Goal: Complete application form: Complete application form

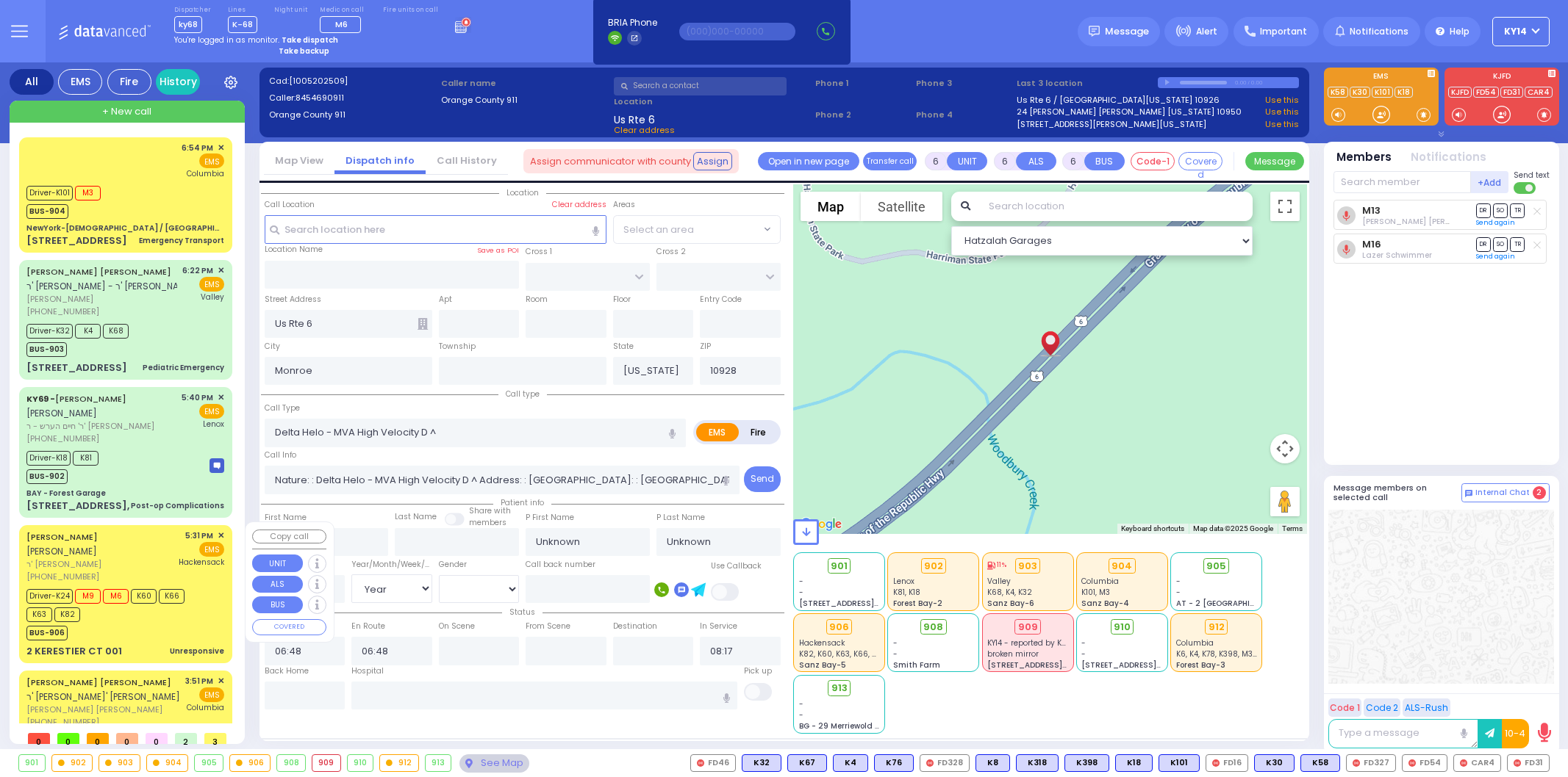
select select "Year"
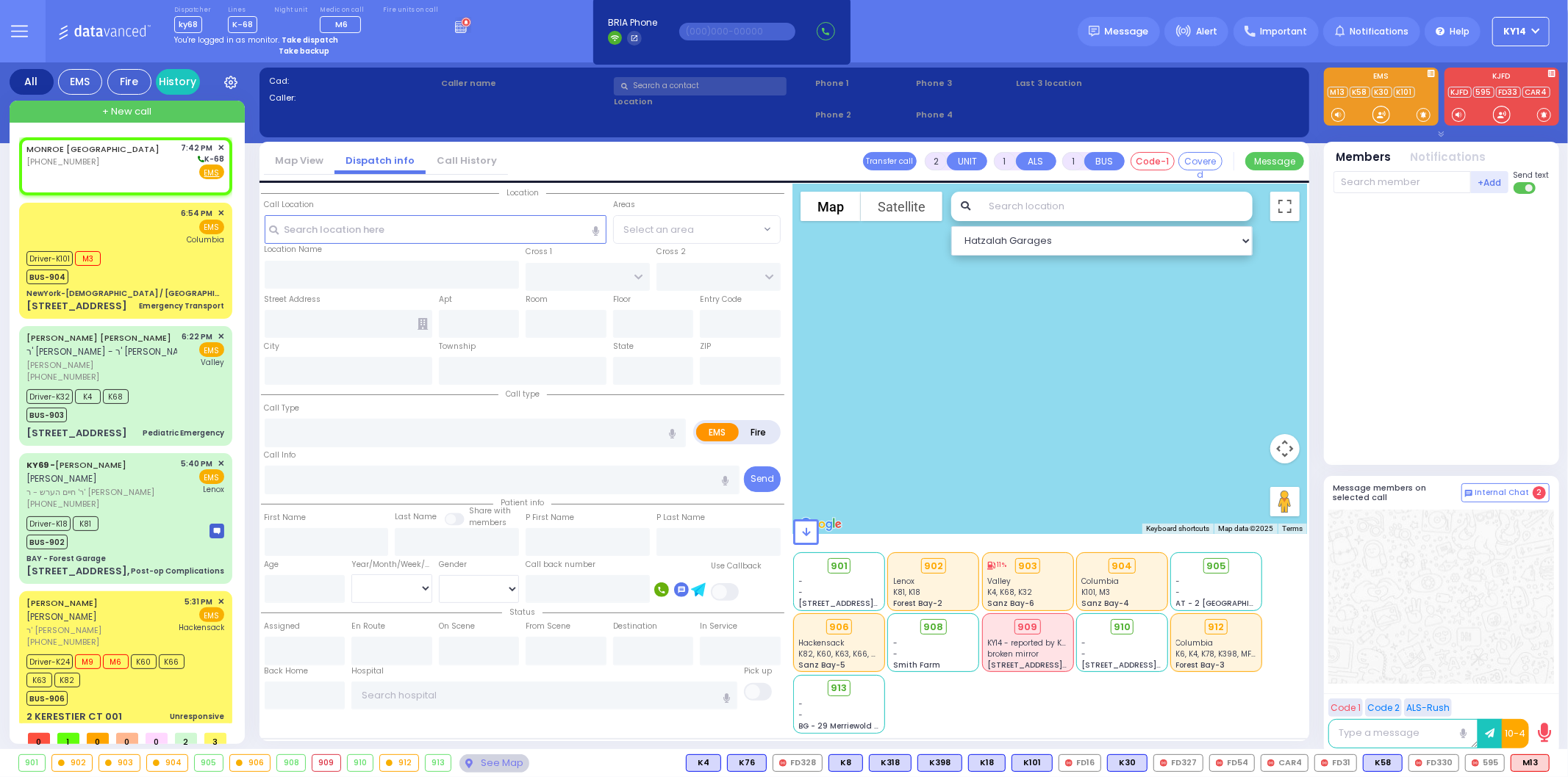
select select
radio input "true"
select select
type input "19:42"
select select
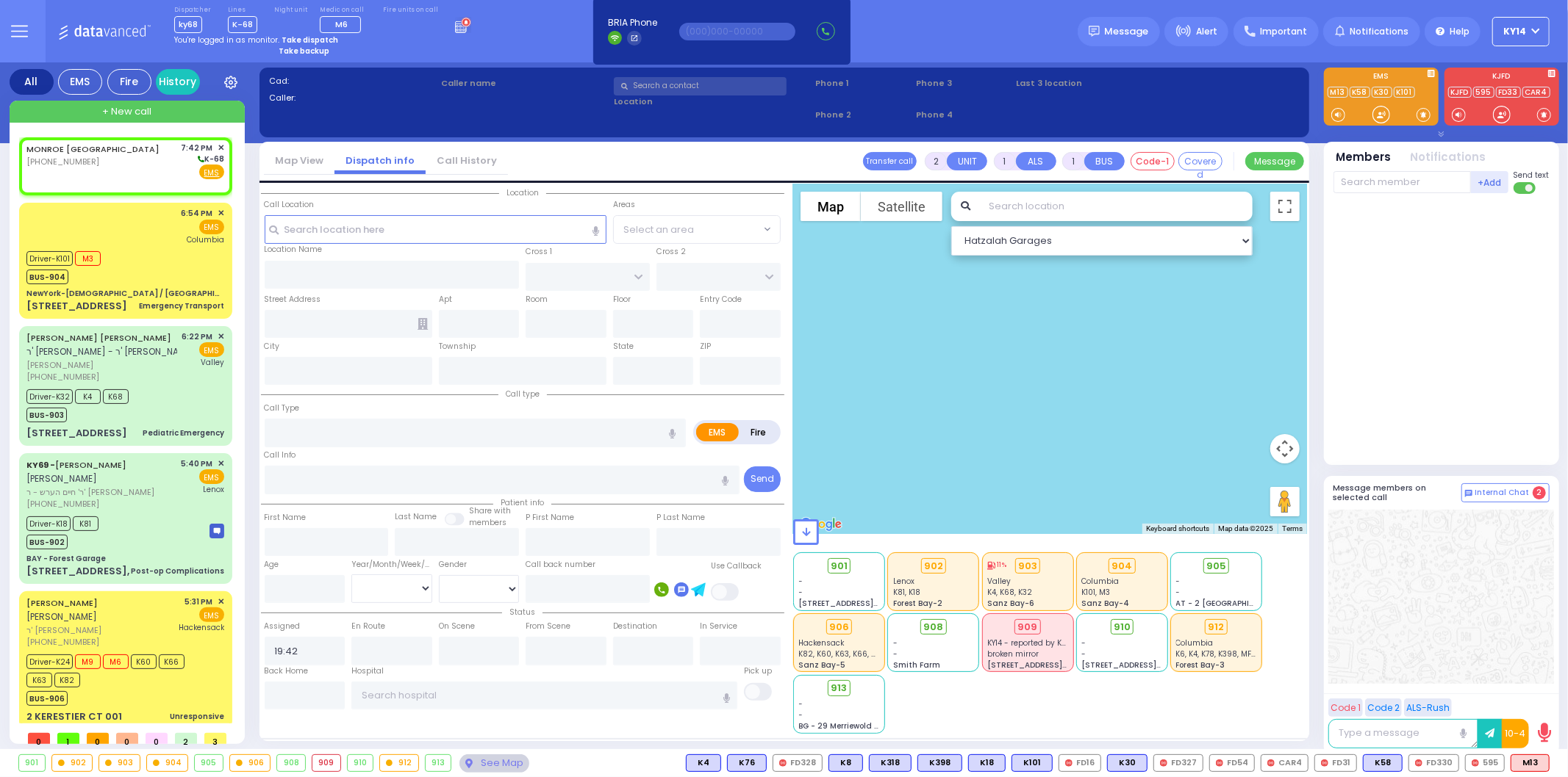
radio input "true"
select select
select select "Hatzalah Garages"
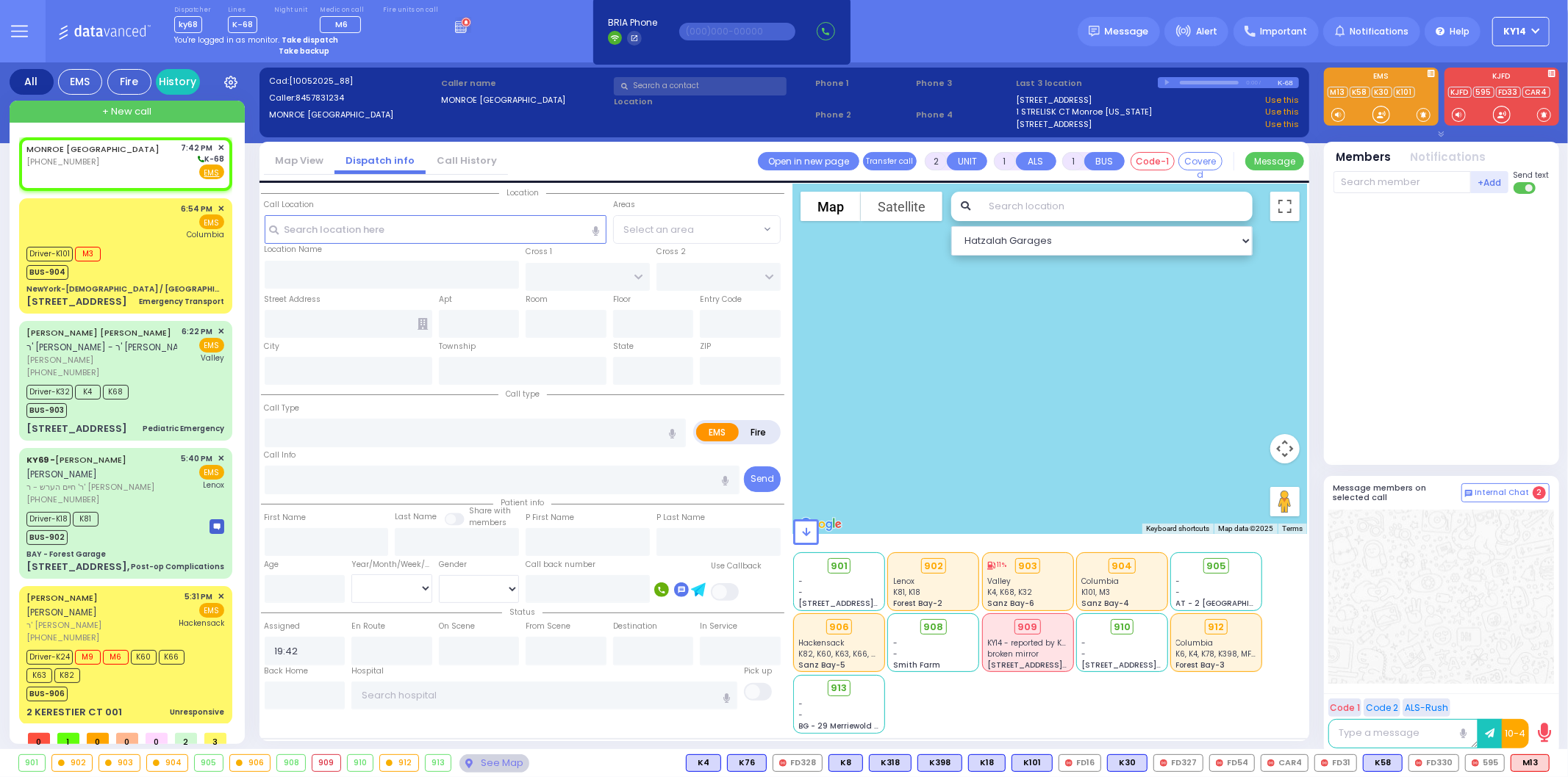
select select
radio input "true"
select select
select select "Hatzalah Garages"
select select
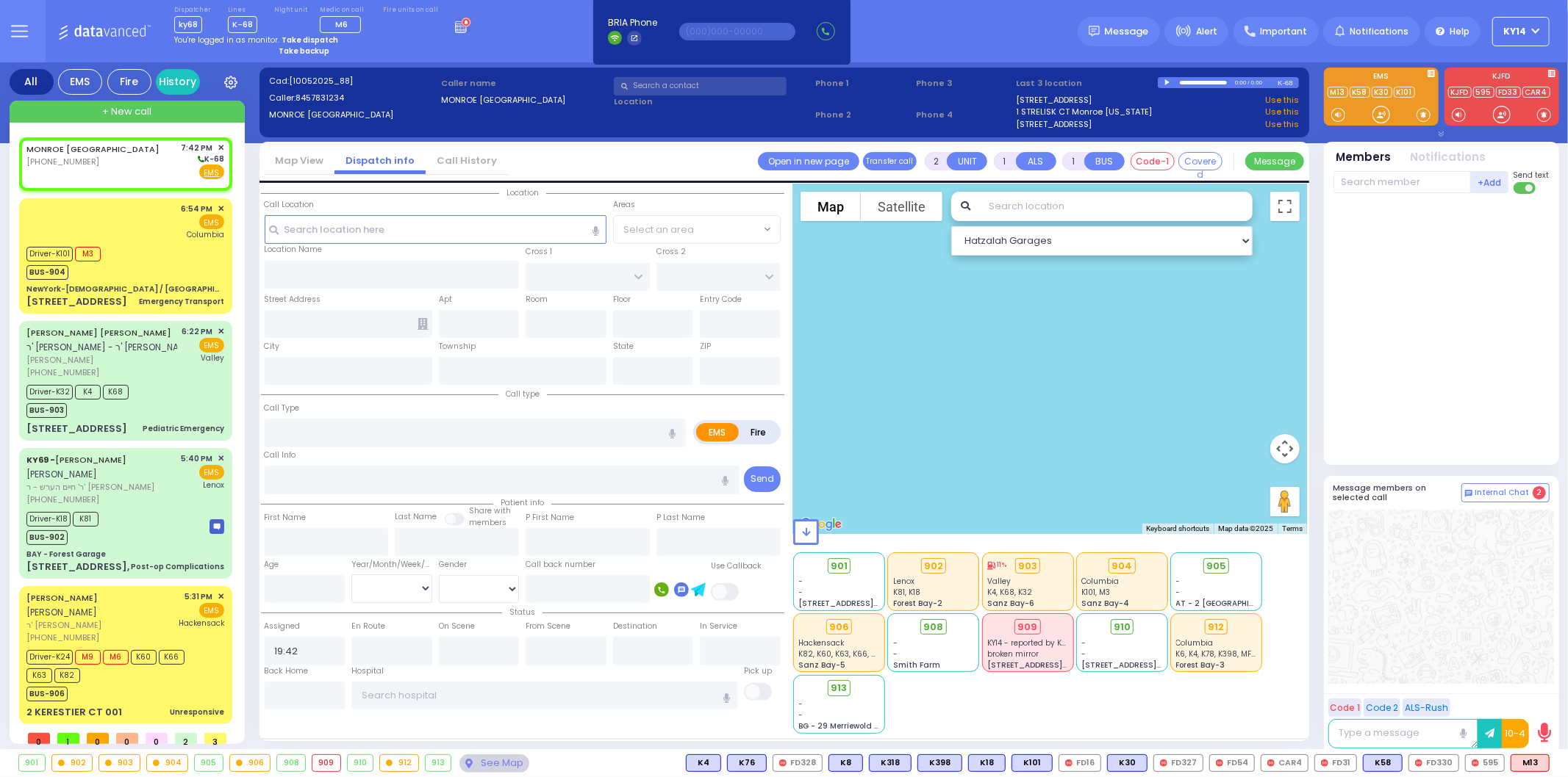
radio input "true"
select select
type input "RAMBAM URGENT CARE"
type input "FOREST RD"
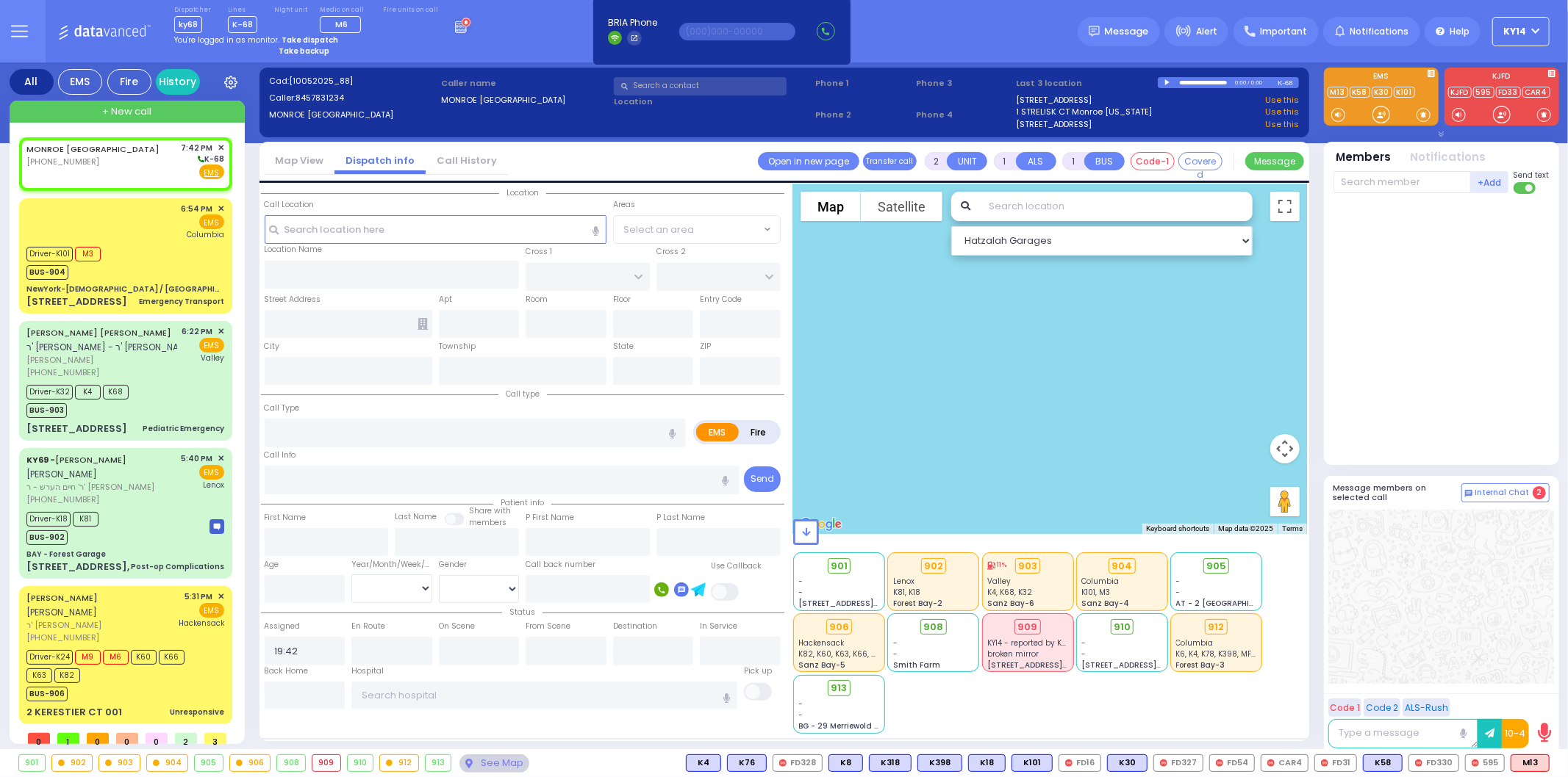
type input "1 STRELISK CT"
type input "Kiryas Joel"
type input "[US_STATE]"
type input "10950"
radio input "true"
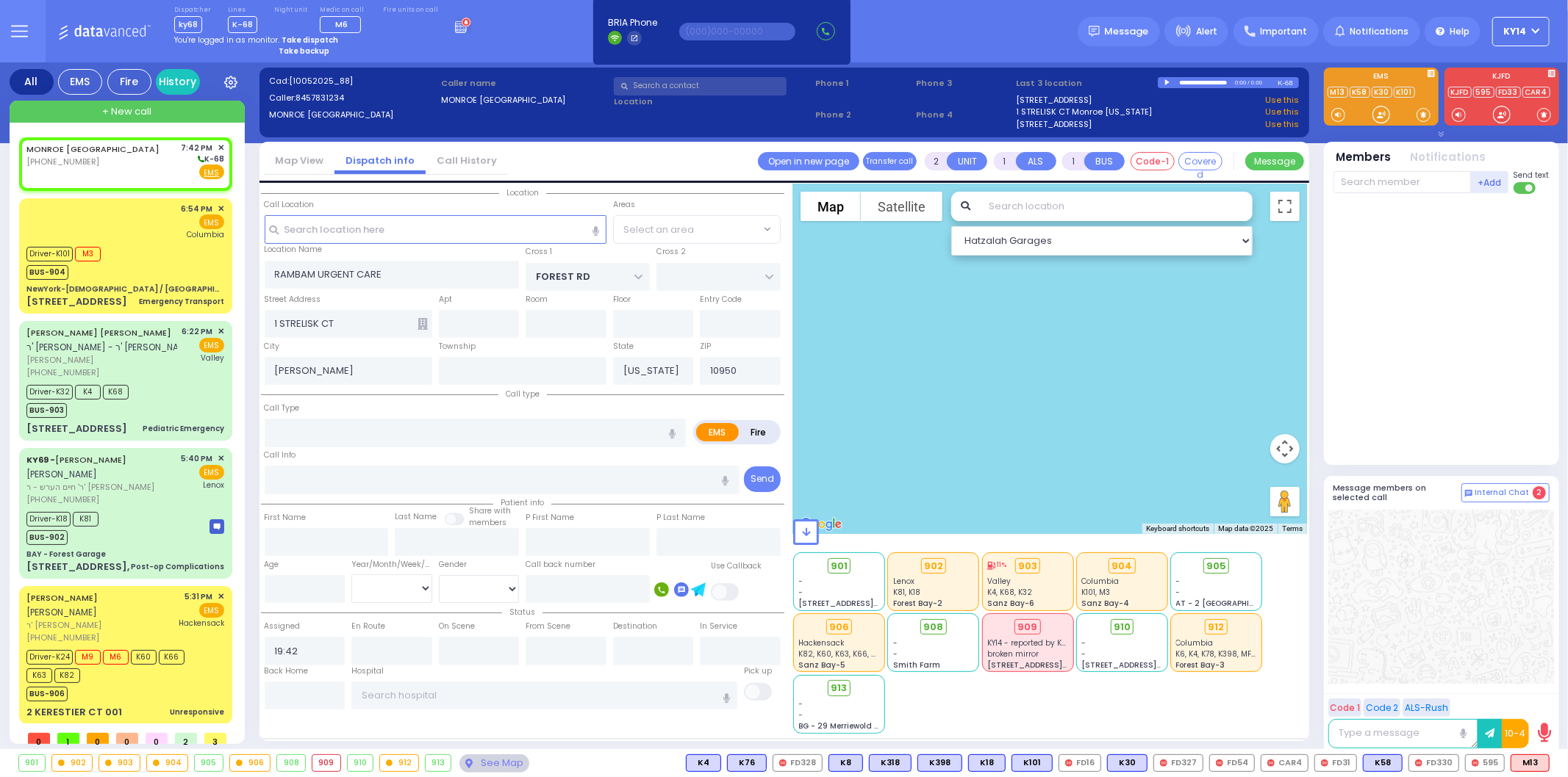
select select
select select "MONROE"
select select "Hatzalah Garages"
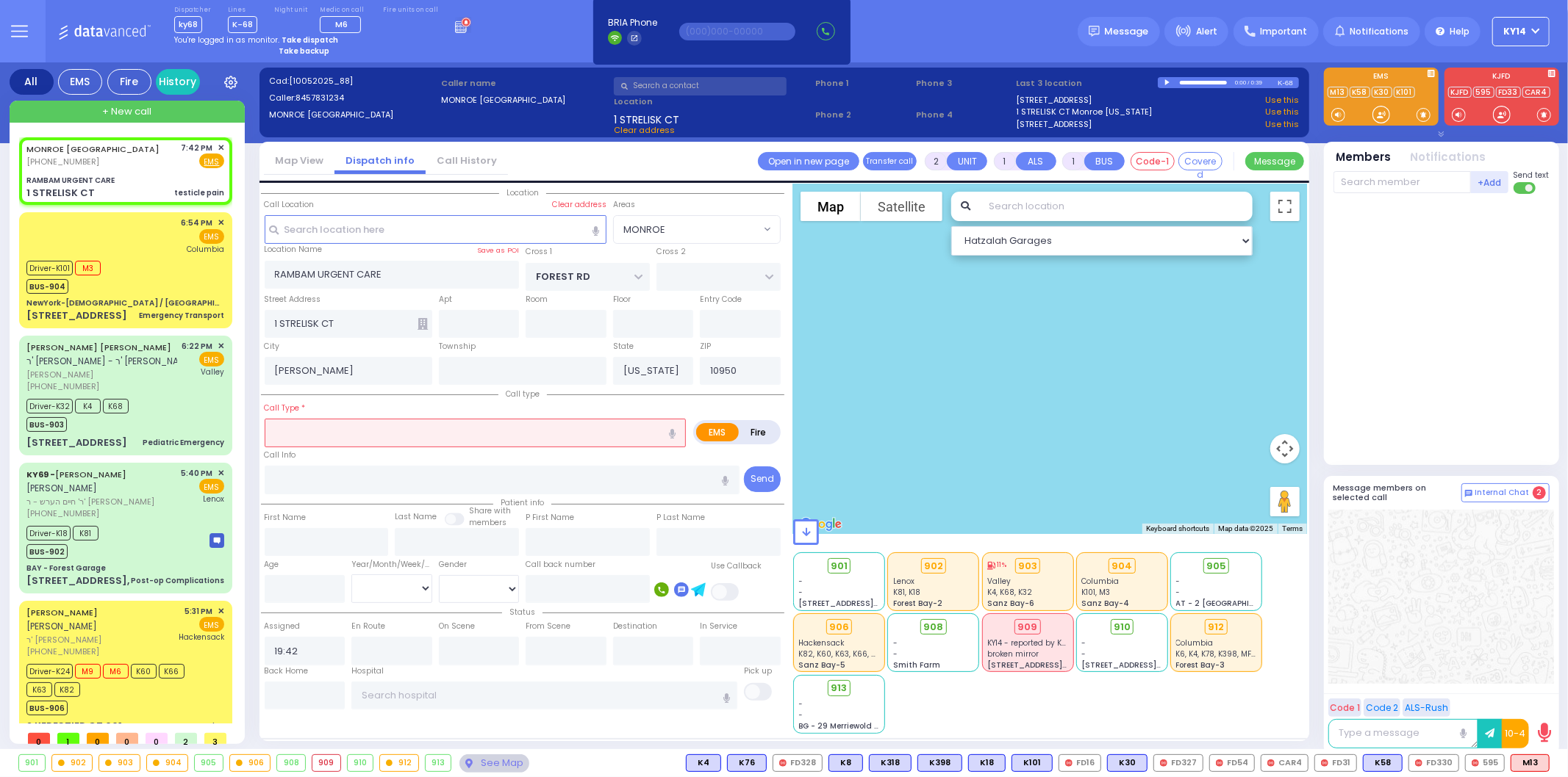
select select
type input "testicle pain"
radio input "true"
select select
select select "MONROE"
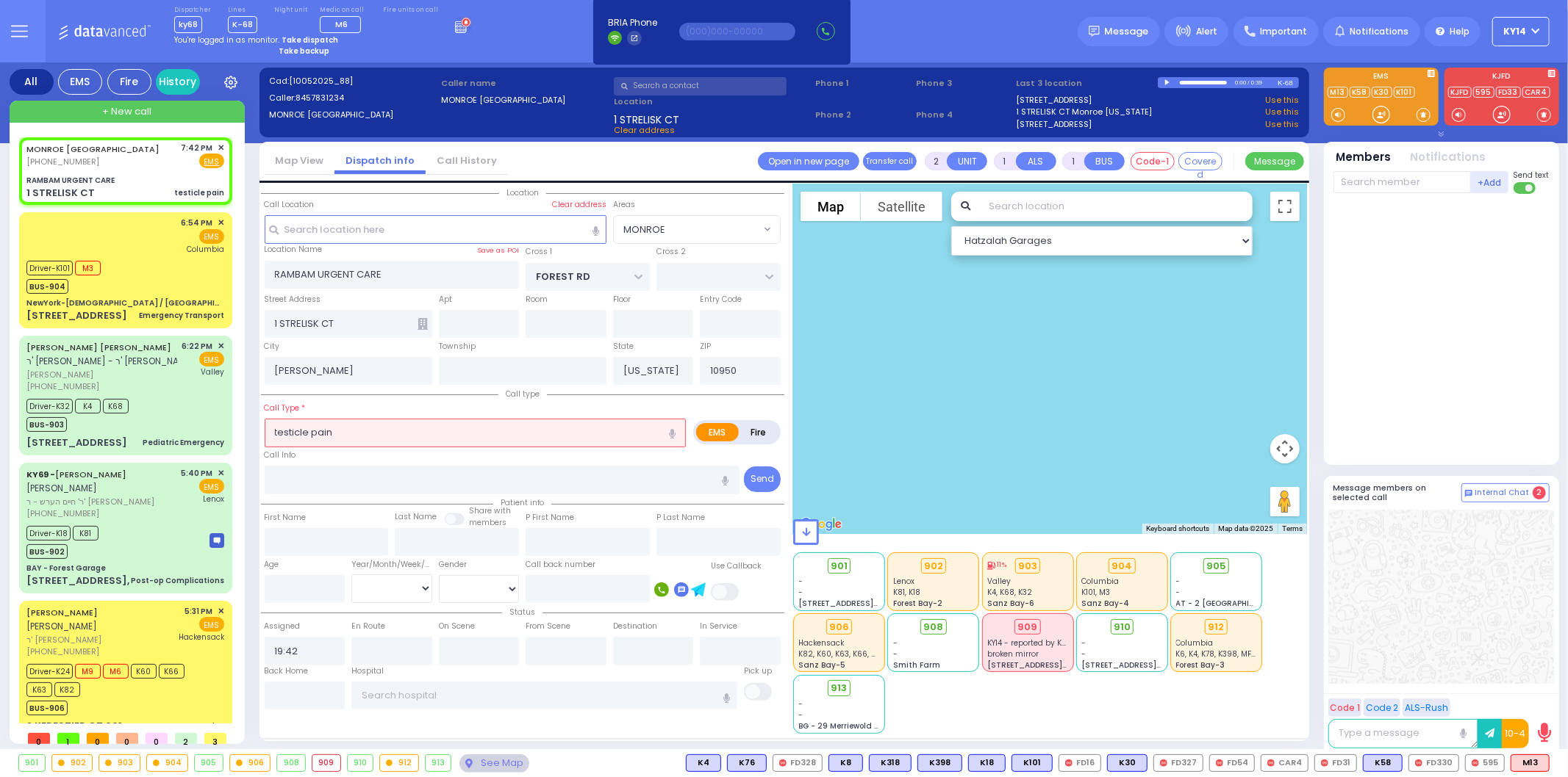
select select "Hatzalah Garages"
select select
radio input "true"
type input "11"
select select "Year"
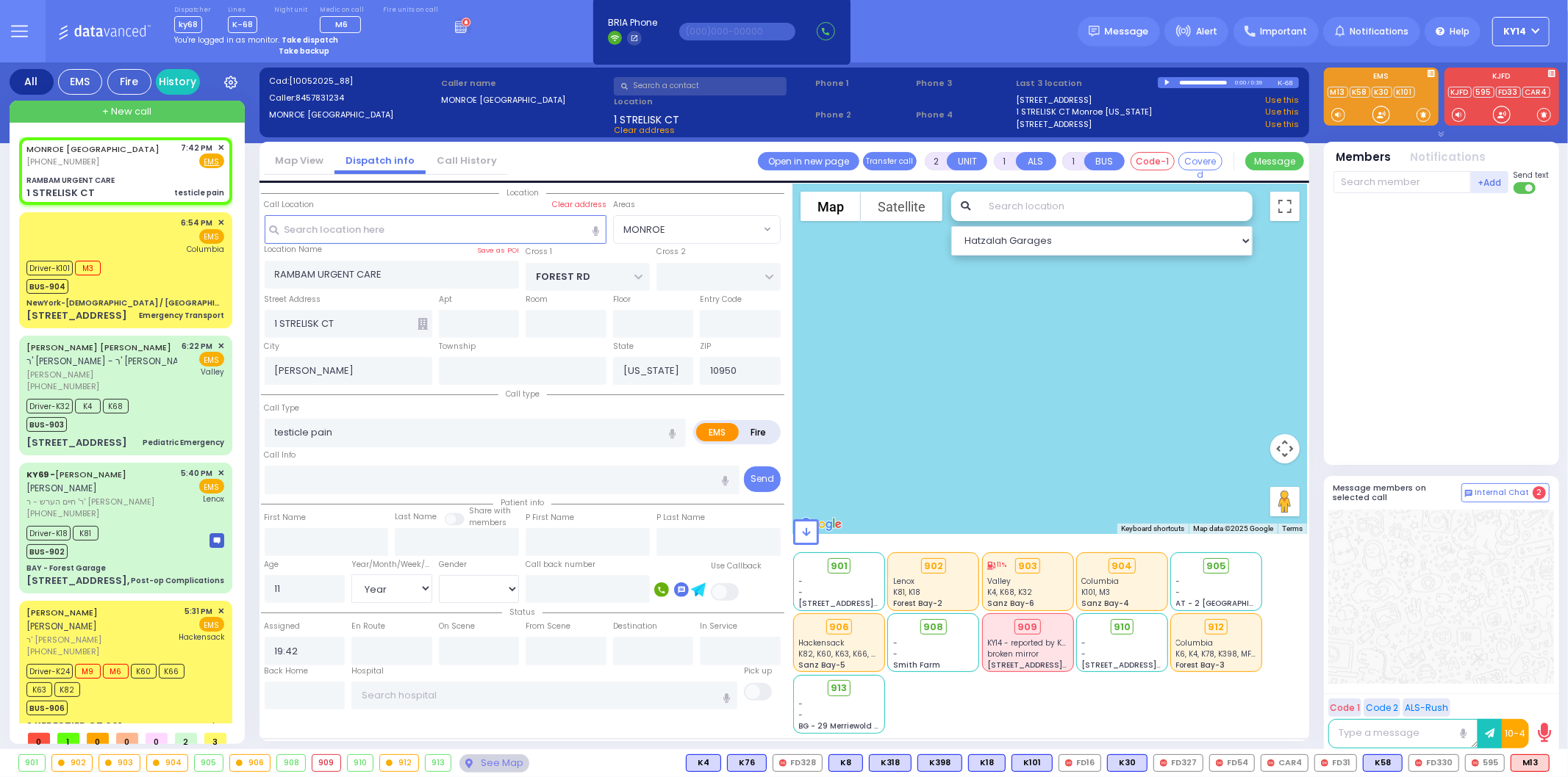
select select "Hatzalah Garages"
radio input "true"
select select "Year"
select select
select select "Hatzalah Garages"
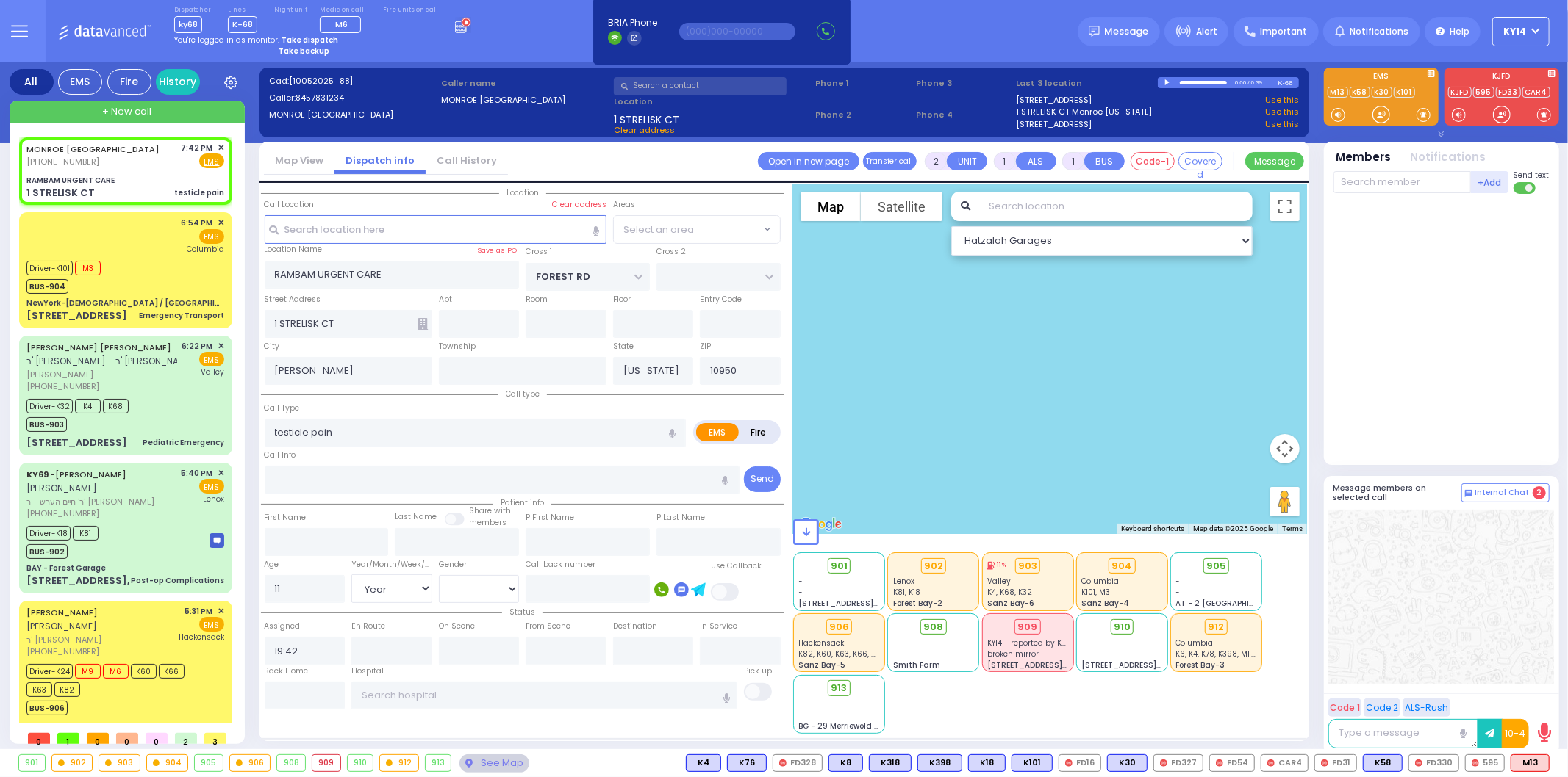
radio input "true"
select select "Year"
select select "[DEMOGRAPHIC_DATA]"
select select "MONROE"
select select "Hatzalah Garages"
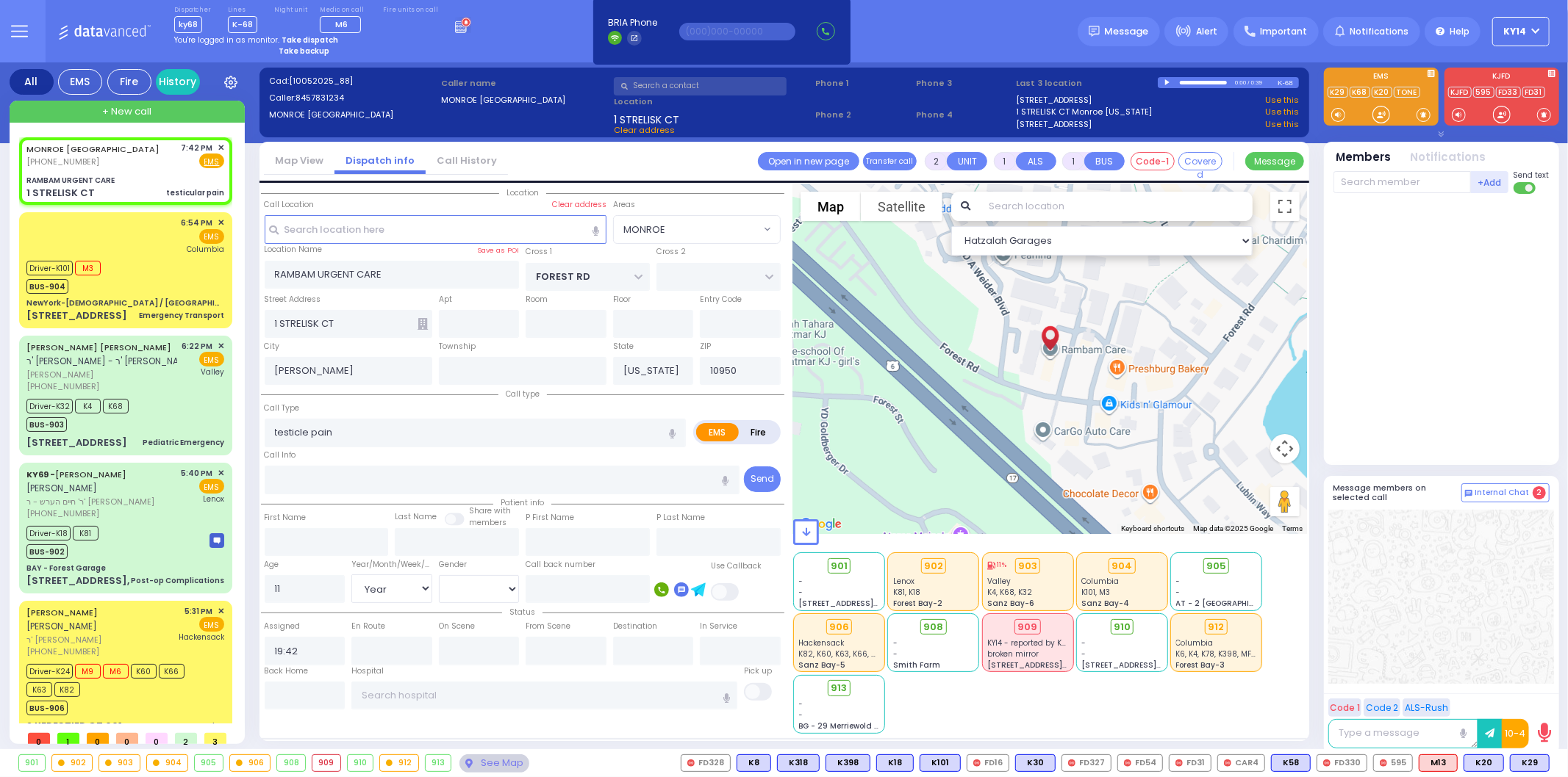
select select
type input "testicular pain"
radio input "true"
select select "Year"
select select "[DEMOGRAPHIC_DATA]"
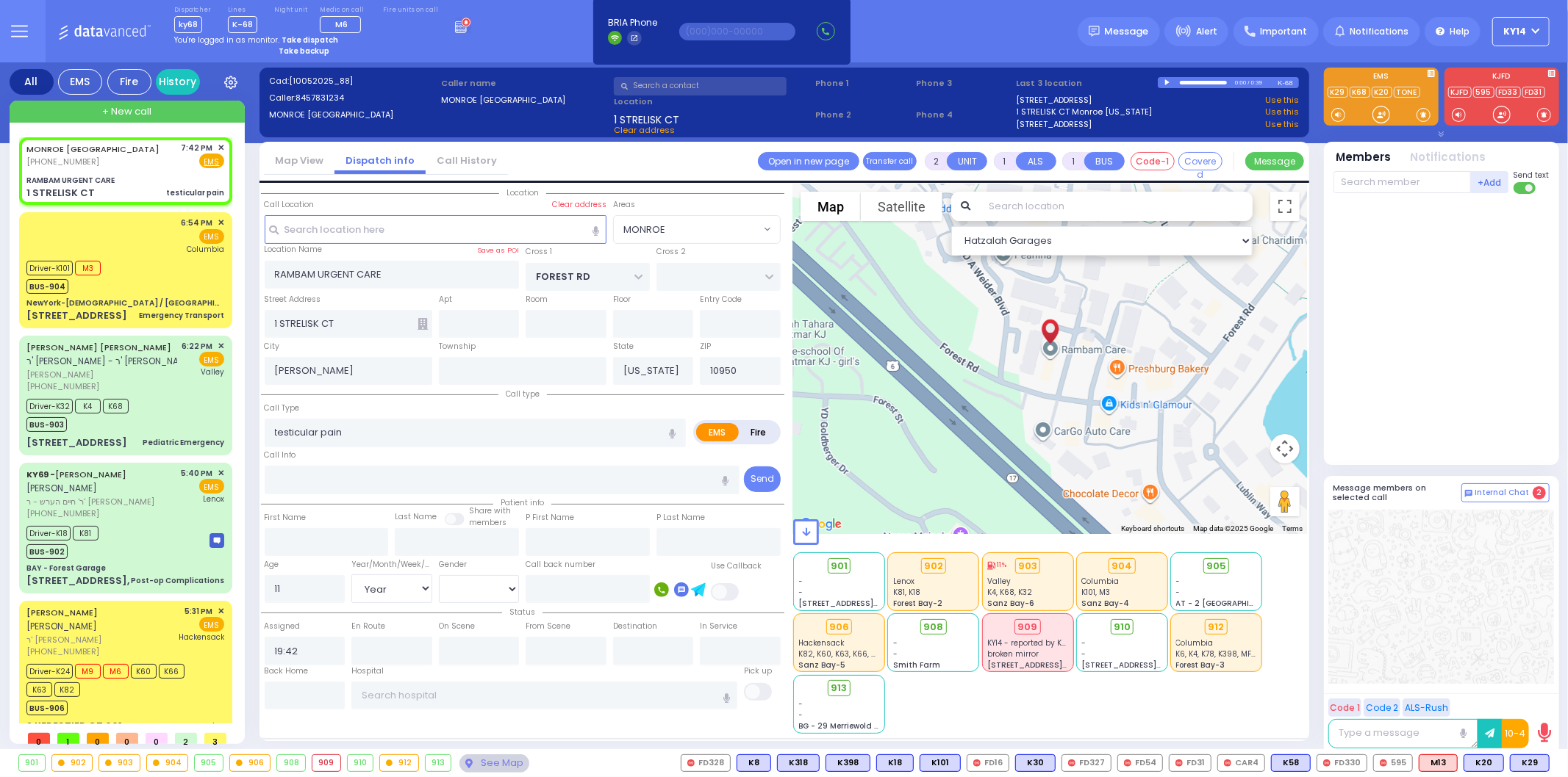
select select "Hatzalah Garages"
select select "MONROE"
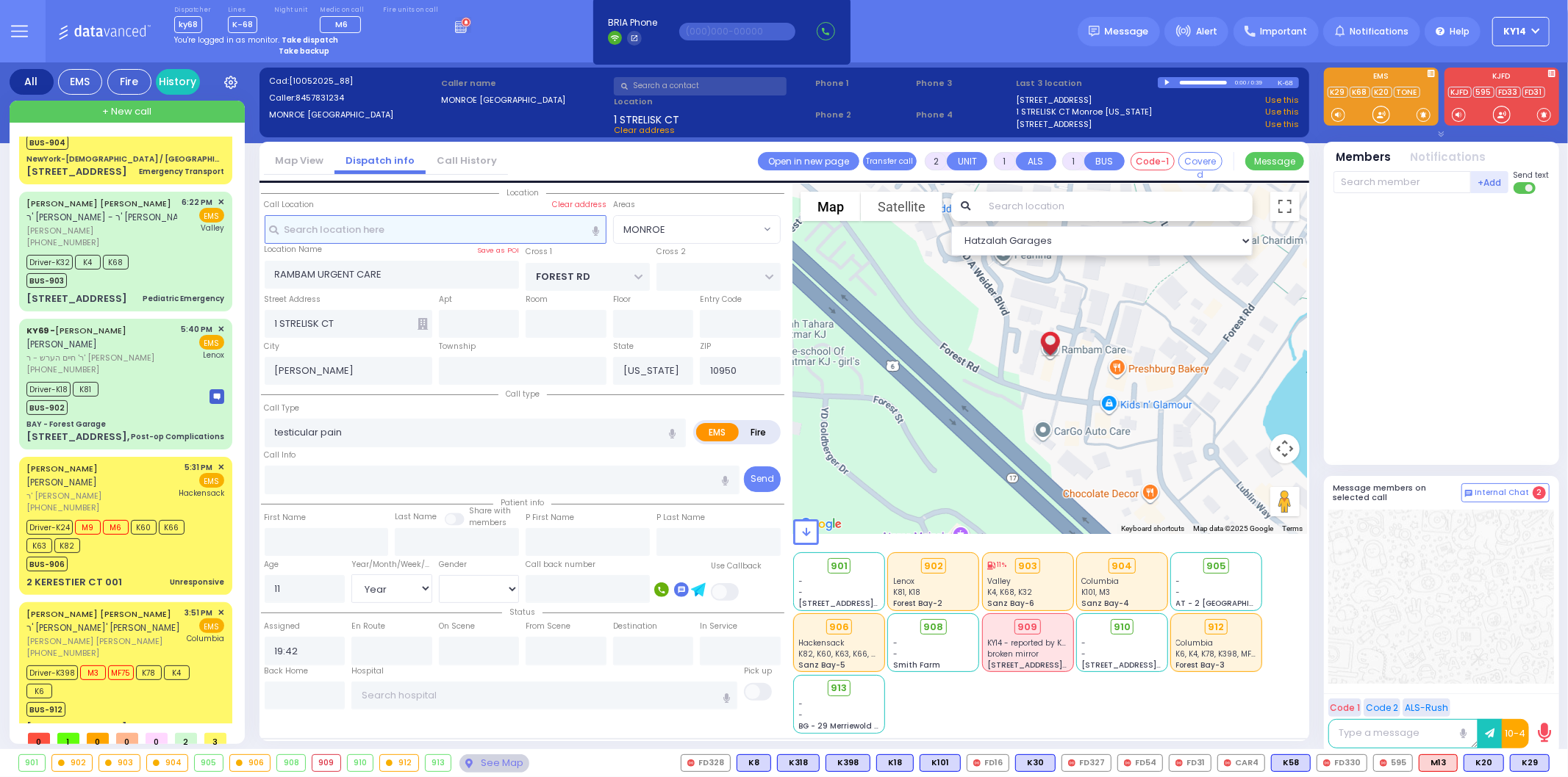
scroll to position [145, 0]
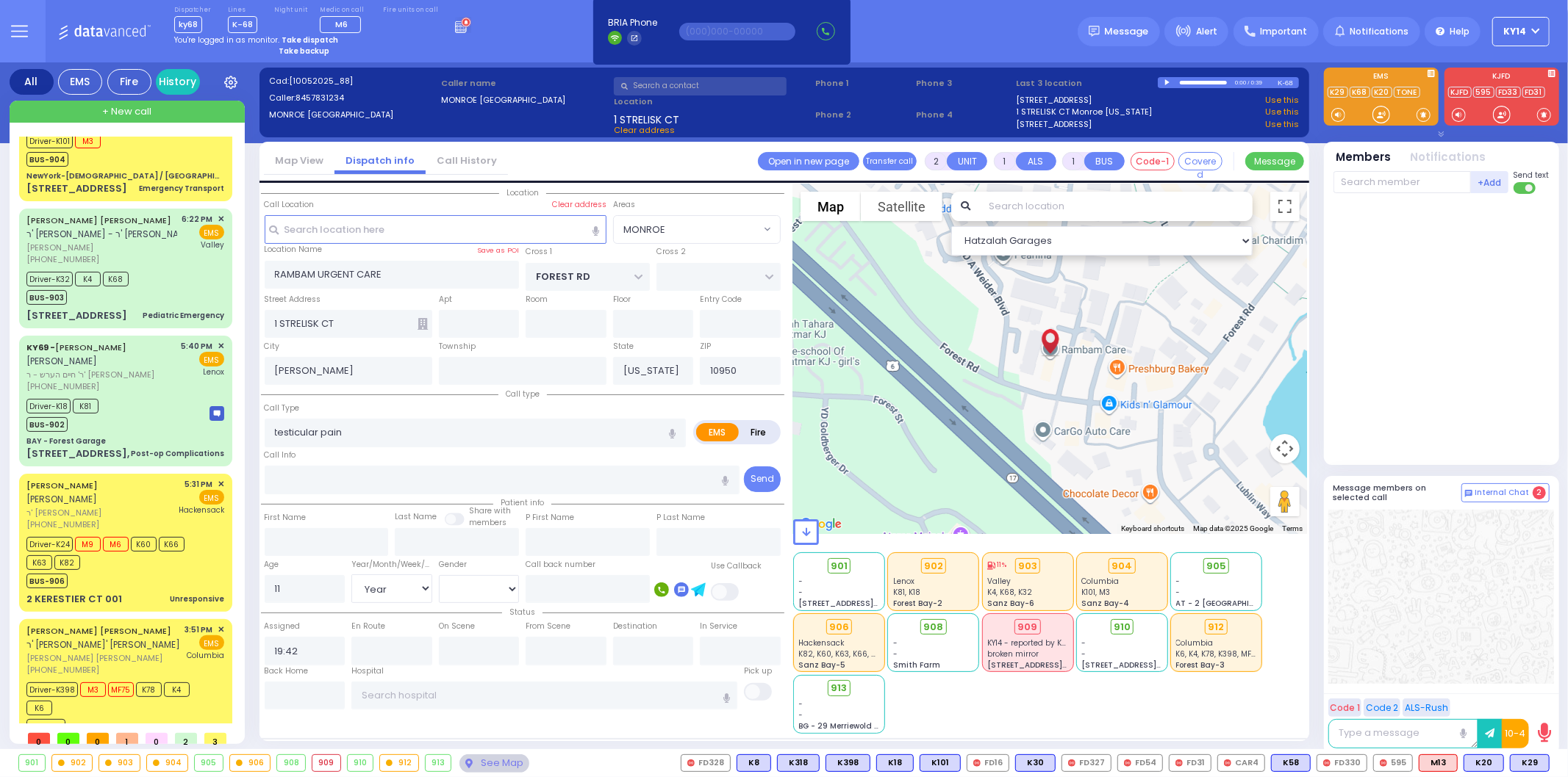
select select
radio input "true"
select select "Year"
select select "[DEMOGRAPHIC_DATA]"
type input "19:44"
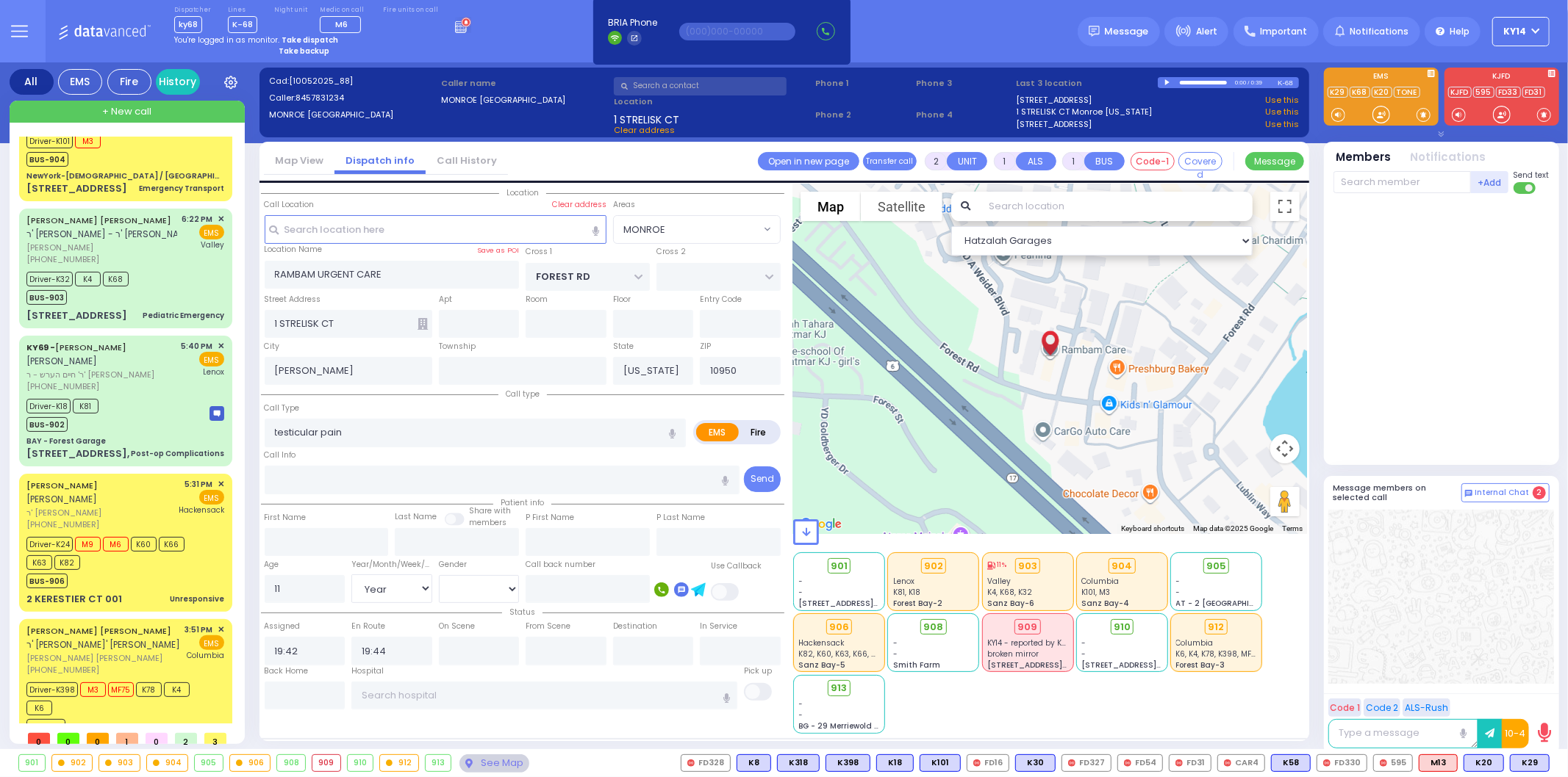
select select "Hatzalah Garages"
select select "MONROE"
select select
radio input "true"
select select "Year"
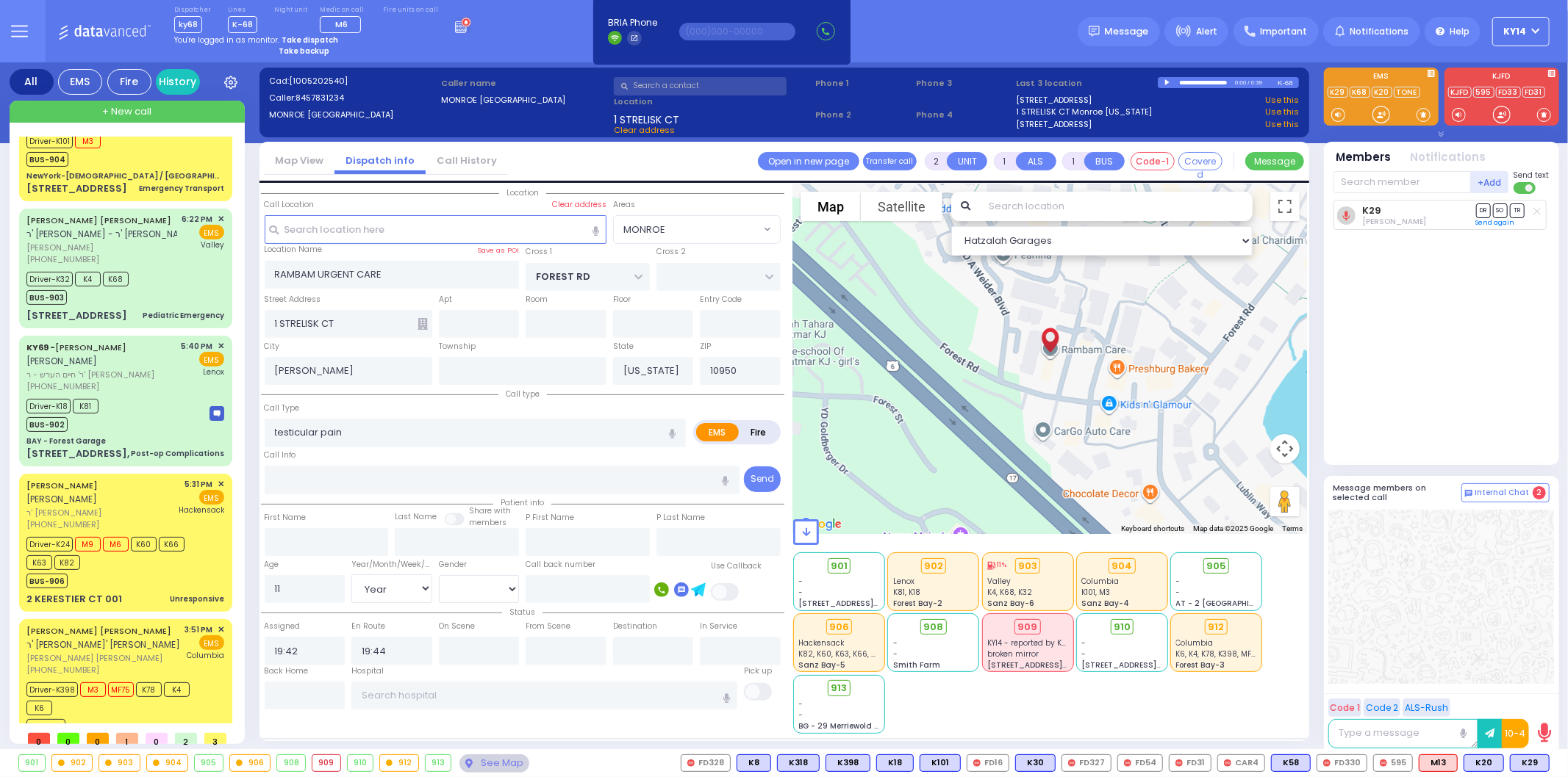
select select "[DEMOGRAPHIC_DATA]"
select select "Hatzalah Garages"
select select "MONROE"
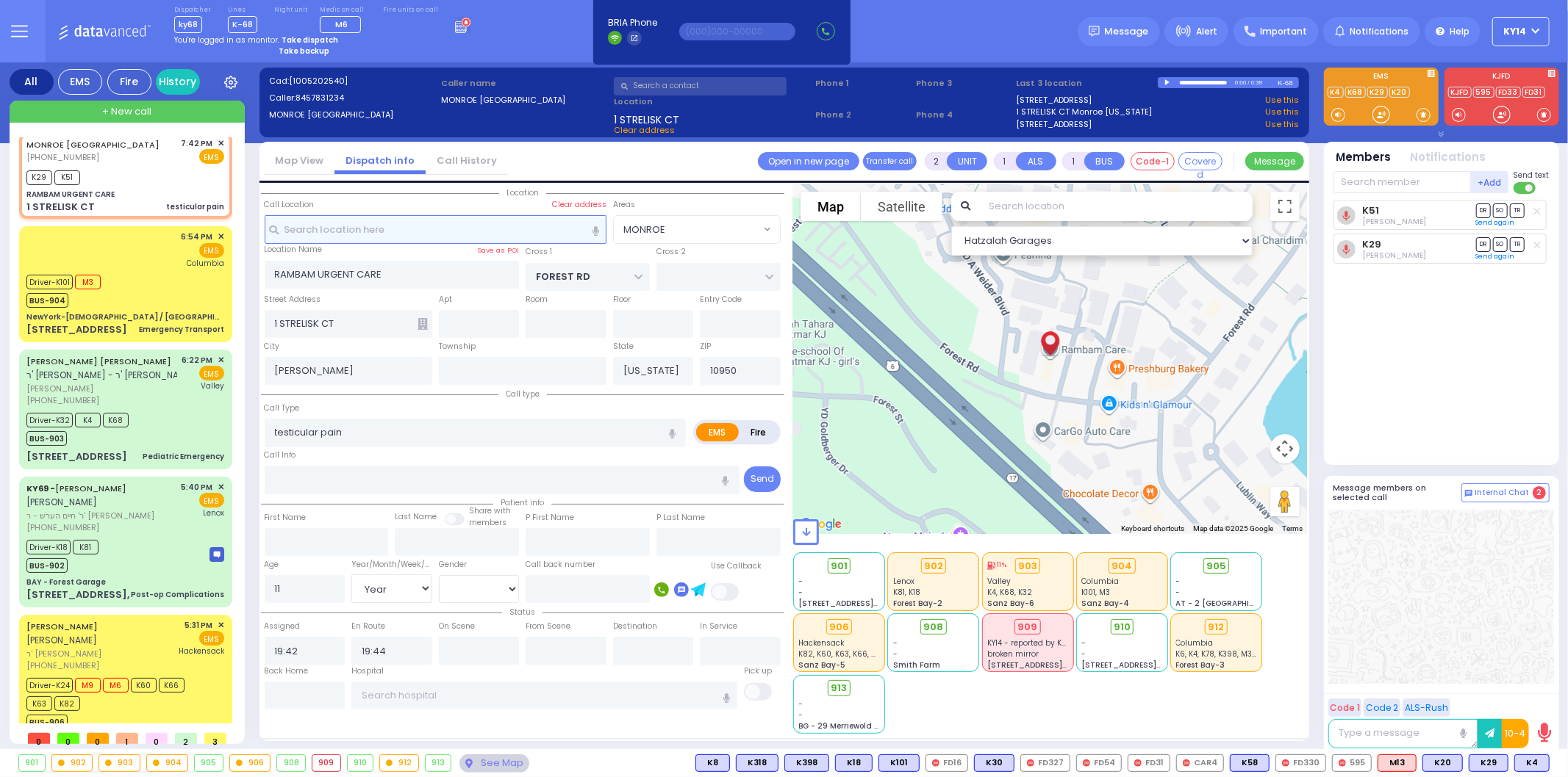
scroll to position [0, 0]
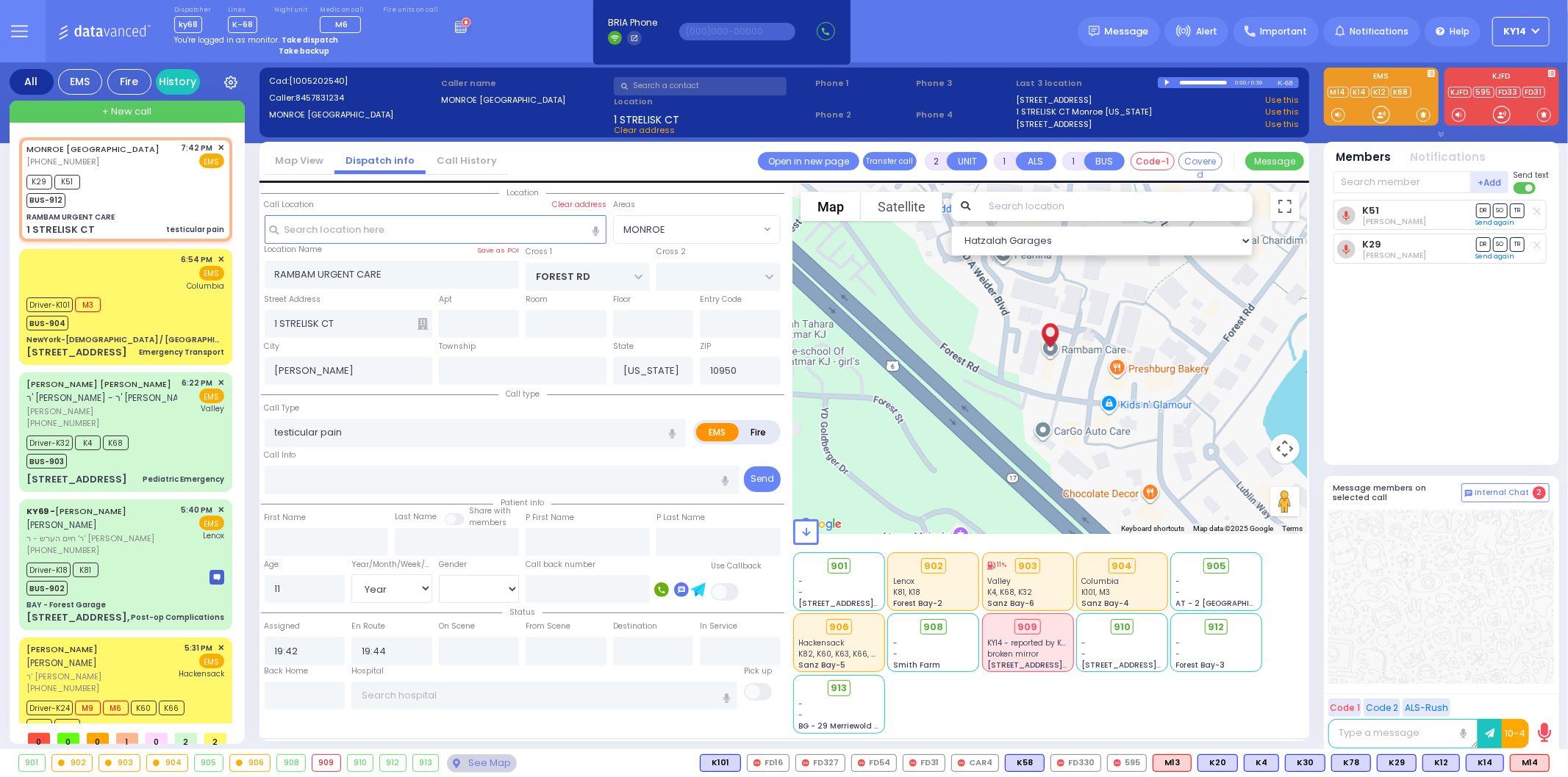
select select
radio input "true"
select select "Year"
select select "[DEMOGRAPHIC_DATA]"
select select "Hatzalah Garages"
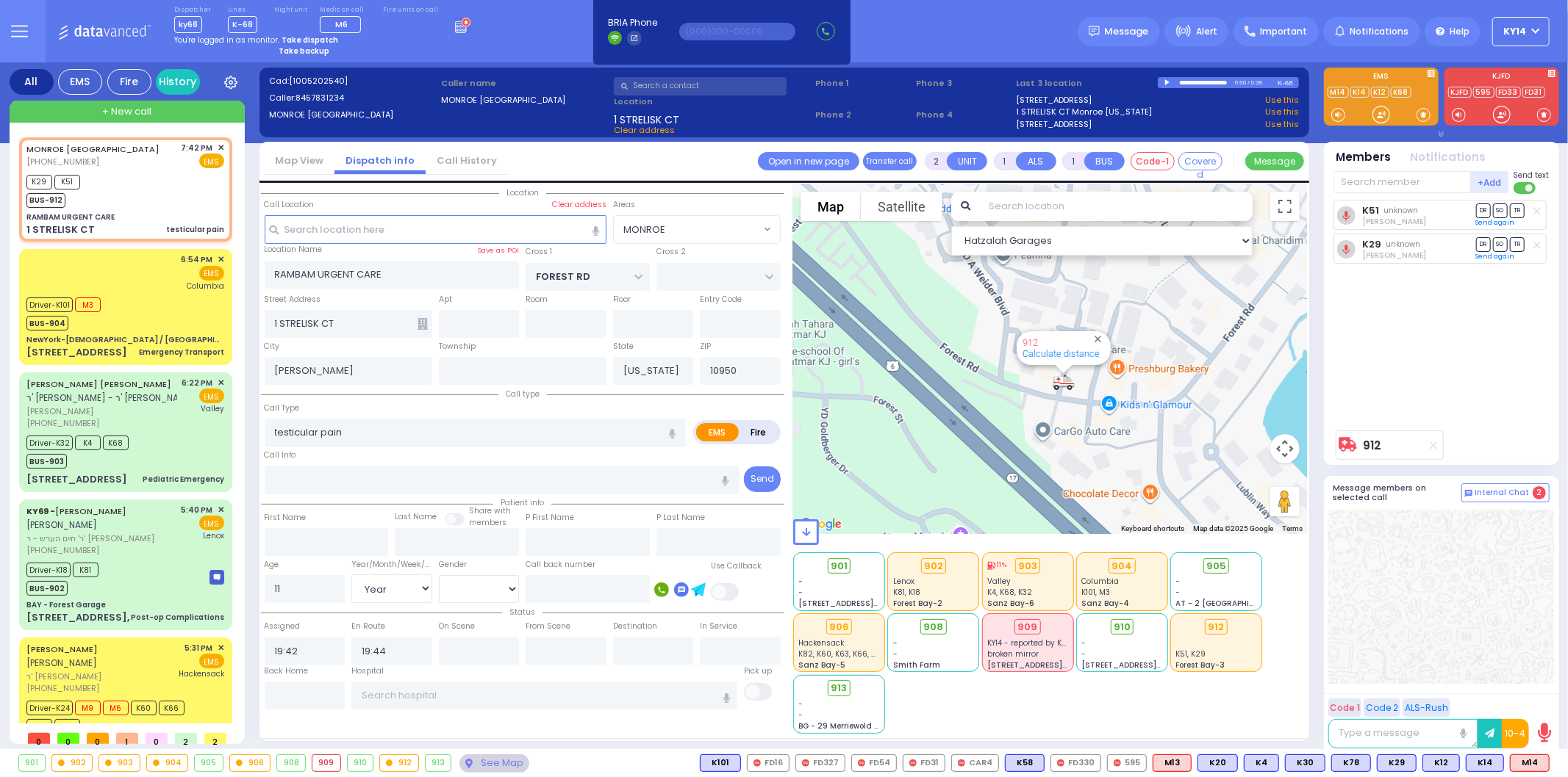
select select "MONROE"
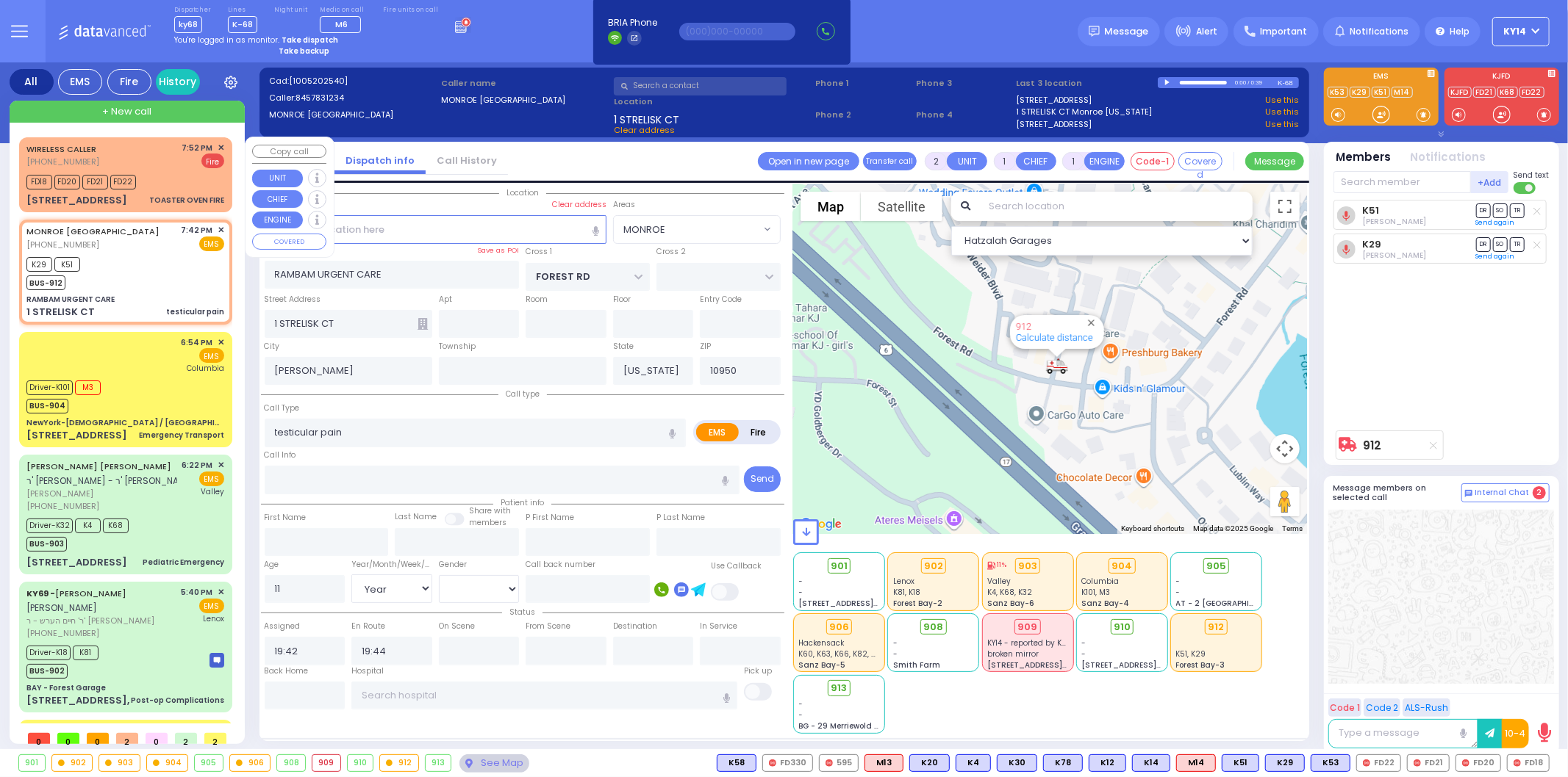
click at [175, 190] on div "WIRELESS CALLER (845) 637-1088 7:52 PM ✕ Fire FD18" at bounding box center [126, 175] width 208 height 71
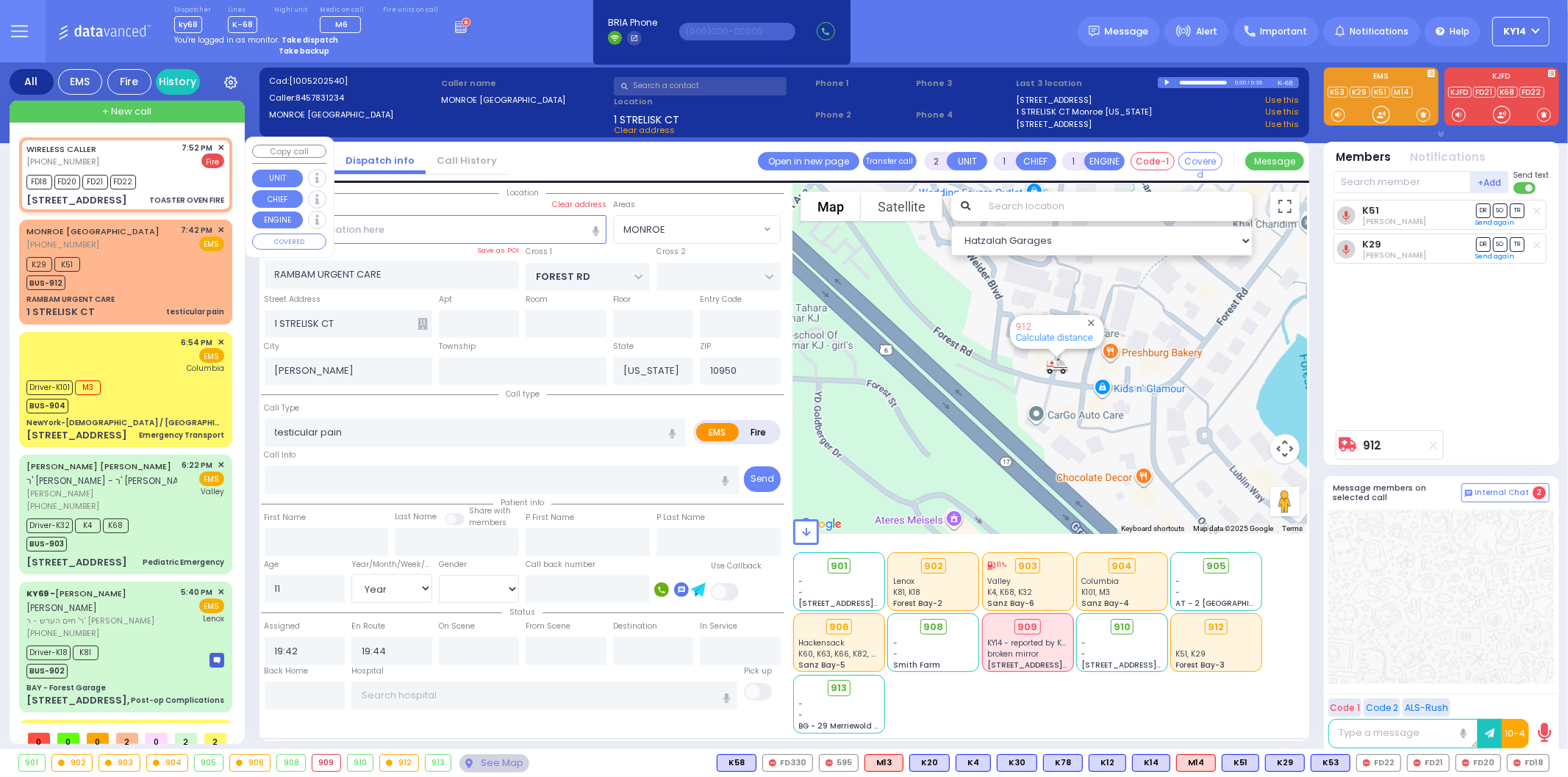
select select
type input "TOASTER OVEN FIRE"
radio input "false"
radio input "true"
select select
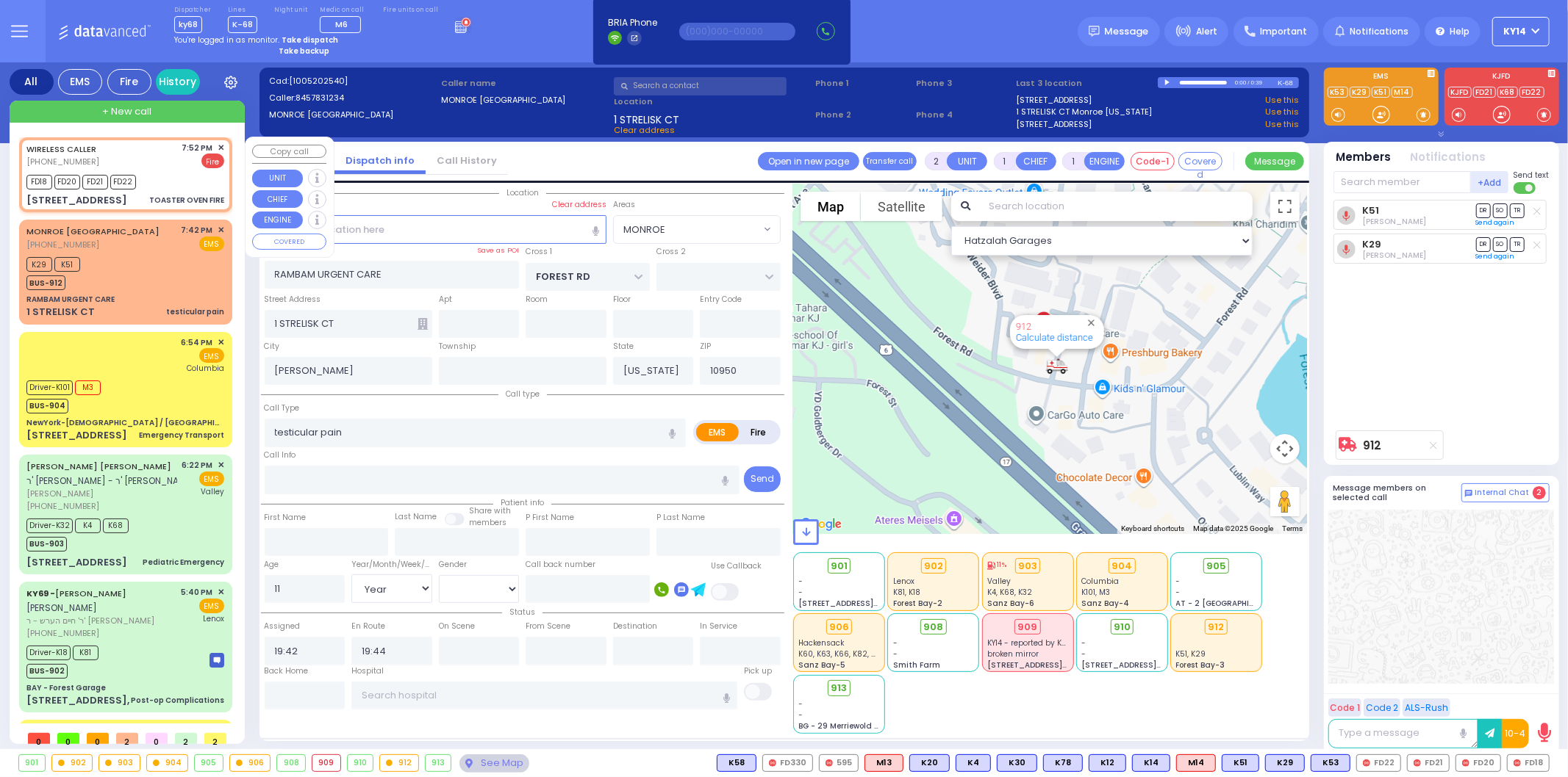
select select
type input "19:52"
type input "19:53"
select select "Hatzalah Garages"
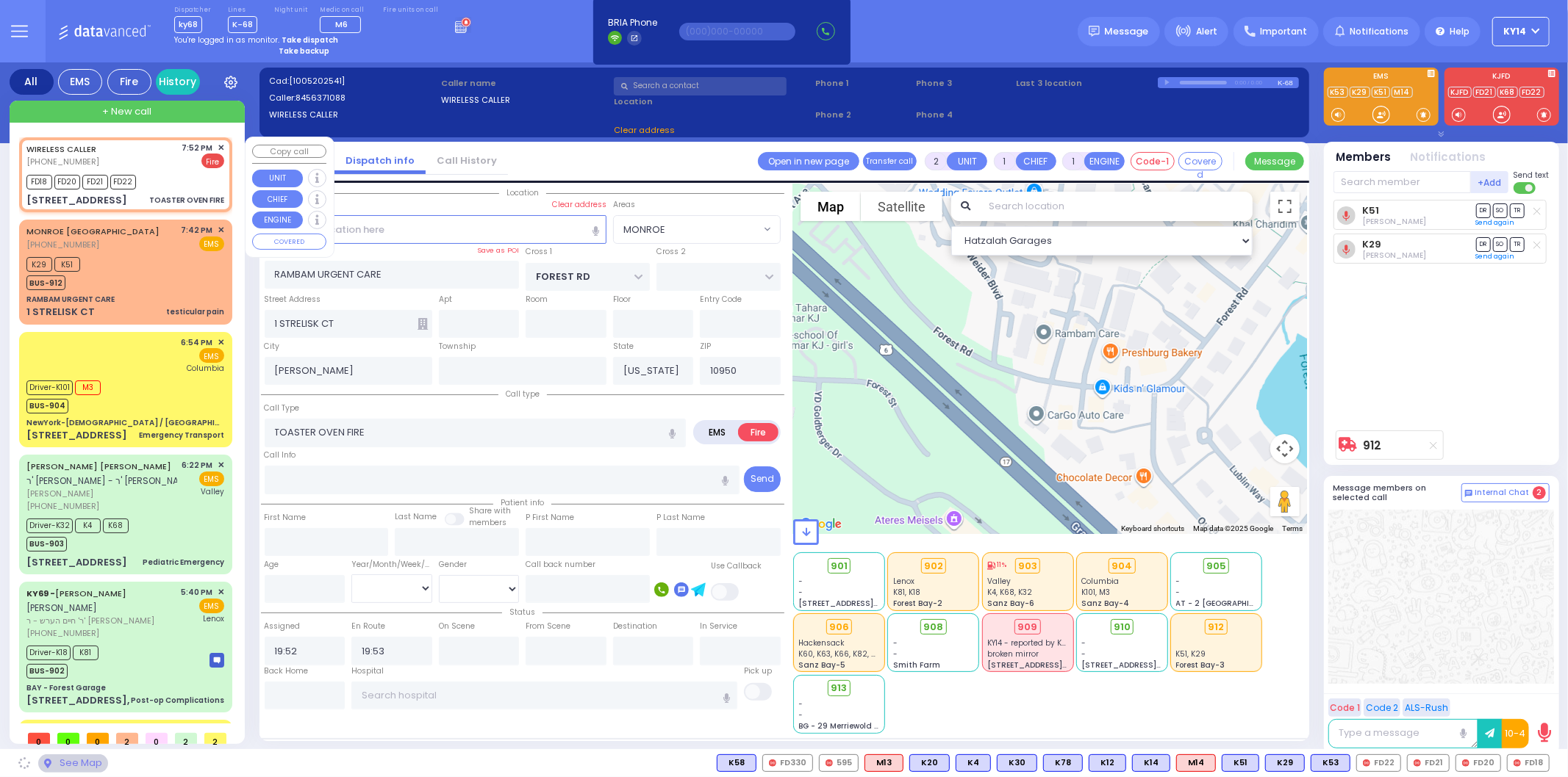
type input "CHEVRON RD"
type input "[GEOGRAPHIC_DATA]"
type input "[STREET_ADDRESS]"
type input "211"
type input "Monroe"
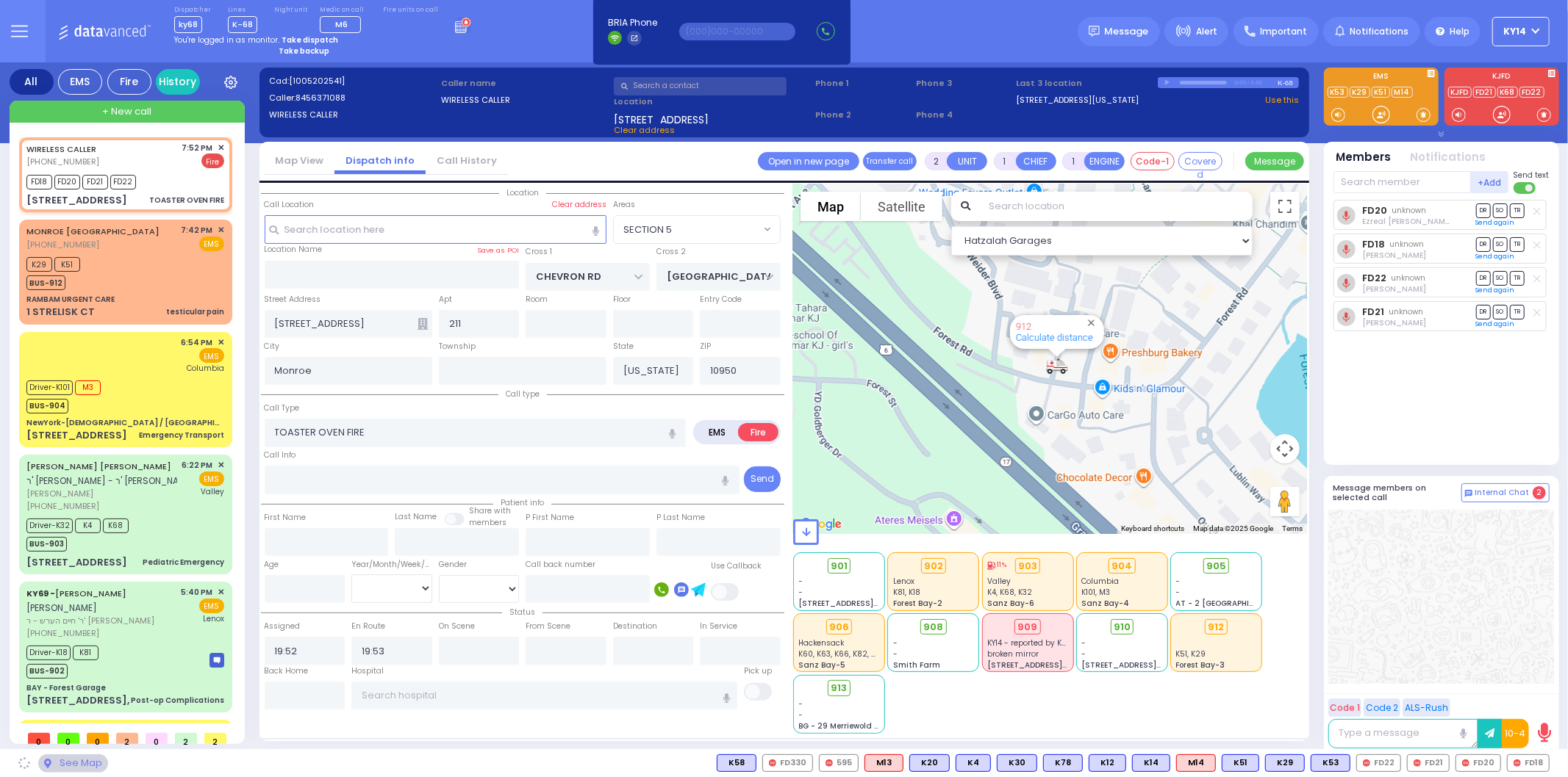
select select "SECTION 5"
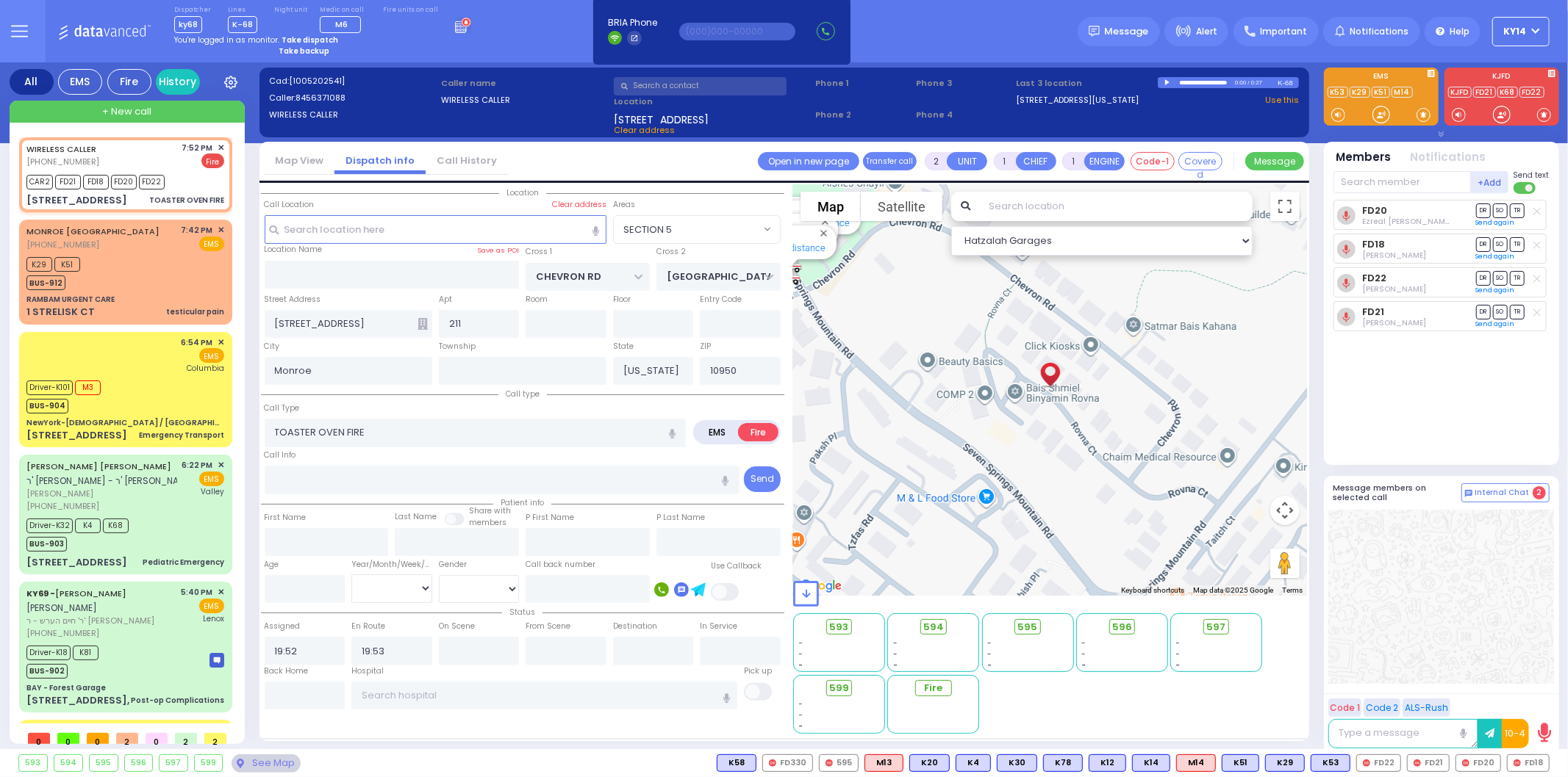
select select
radio input "true"
select select
select select "Hatzalah Garages"
select select "SECTION 5"
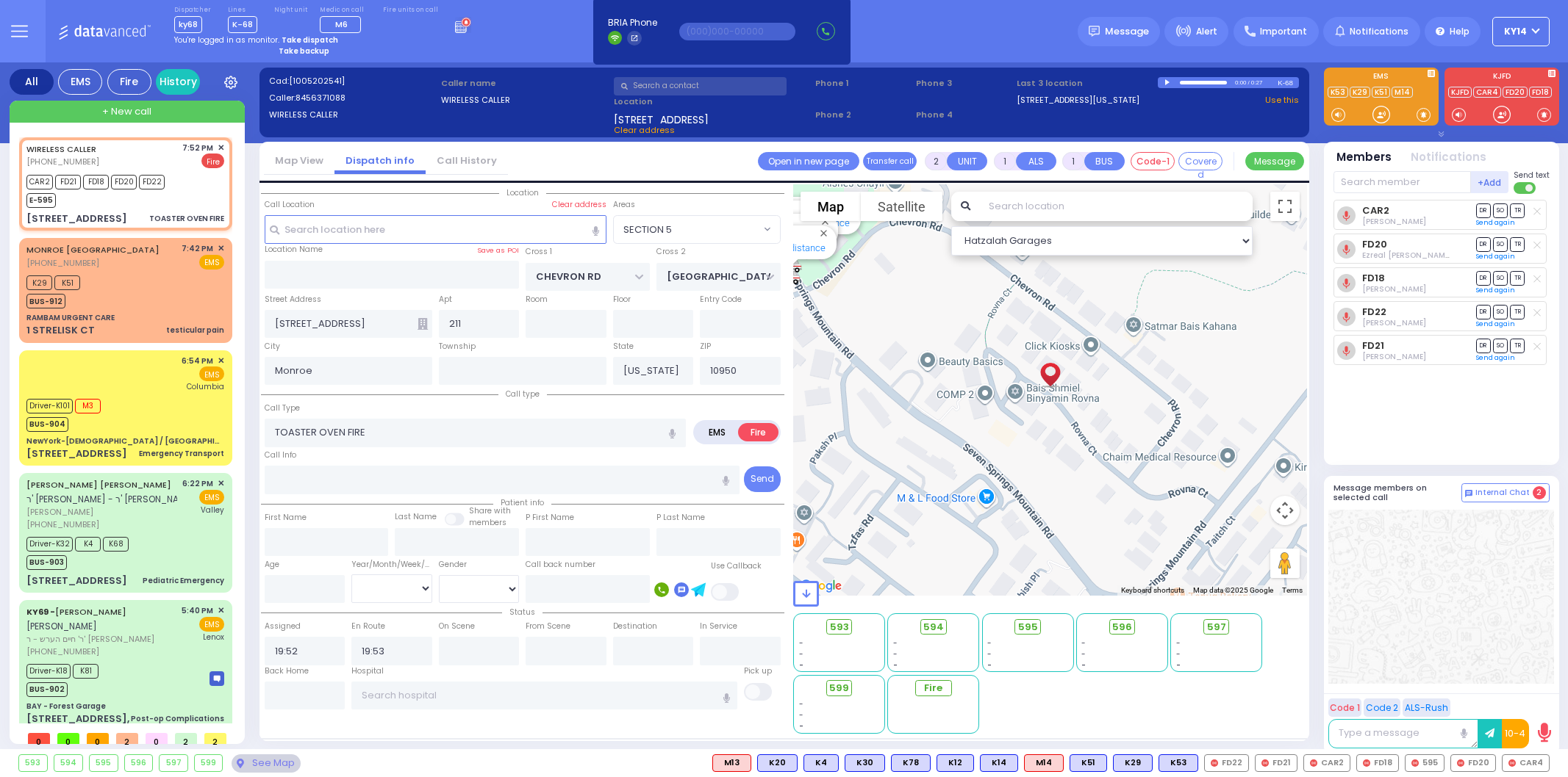
select select "SECTION 5"
select select
radio input "true"
select select
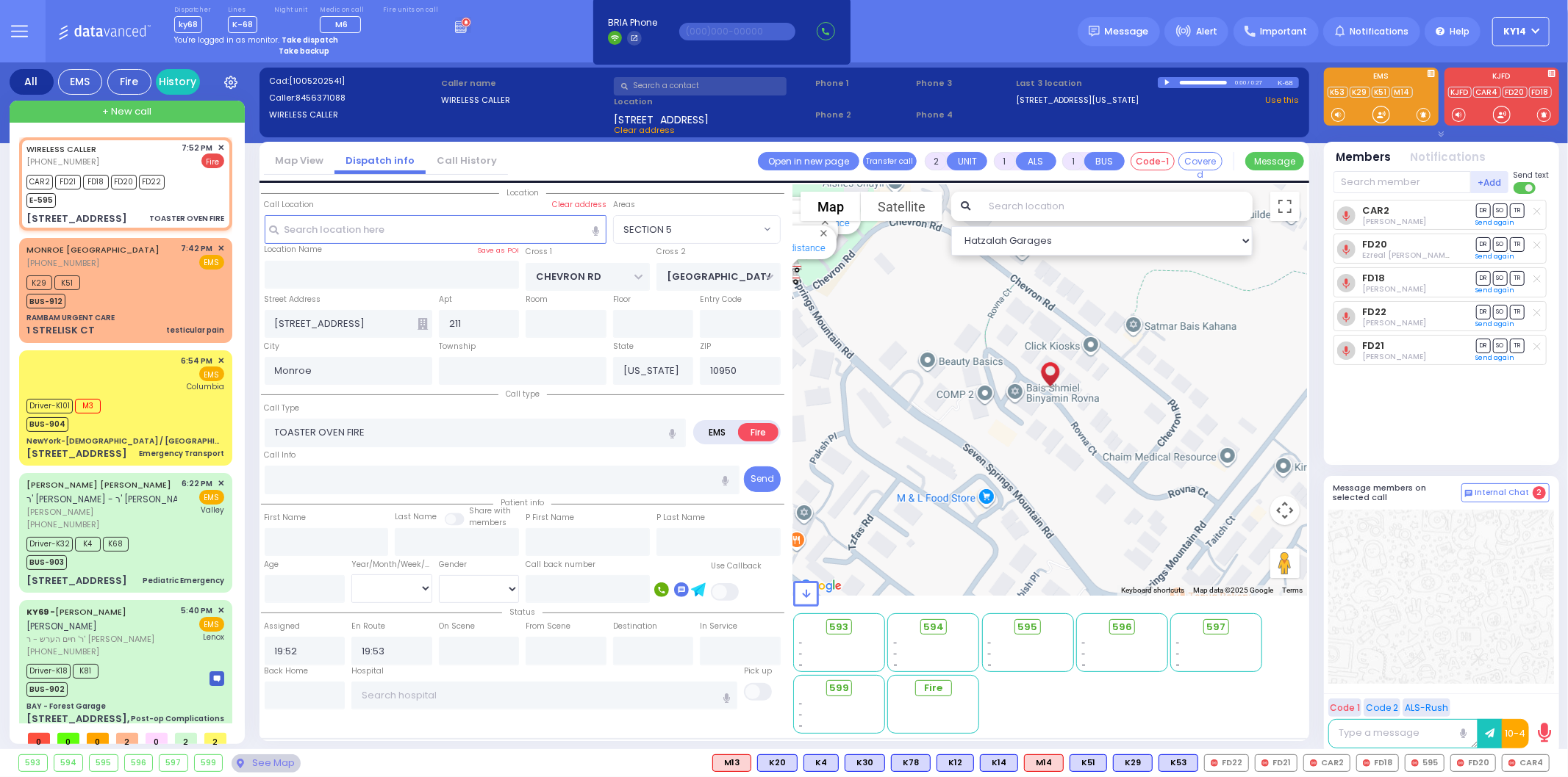
select select "Hatzalah Garages"
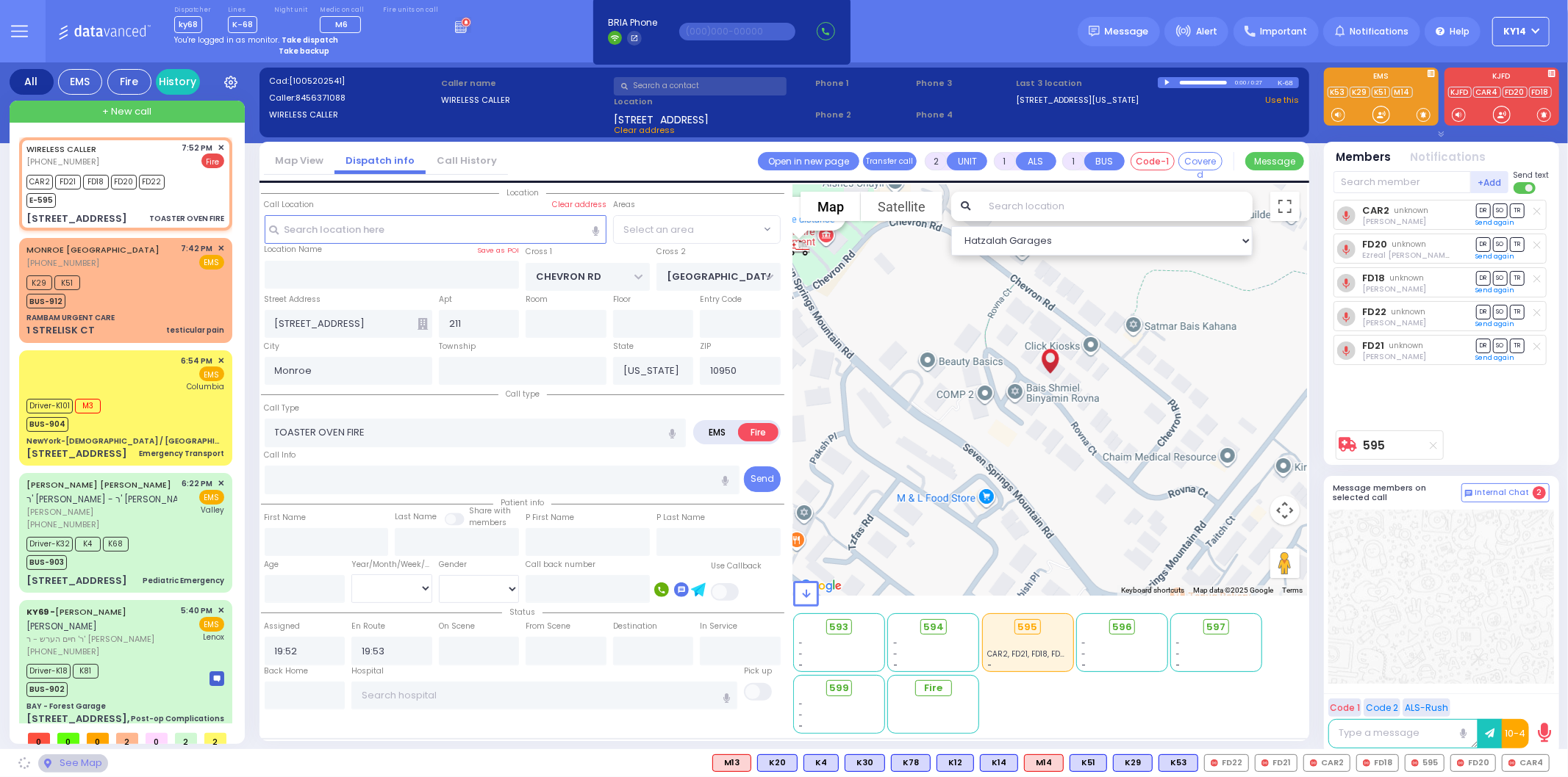
select select "SECTION 5"
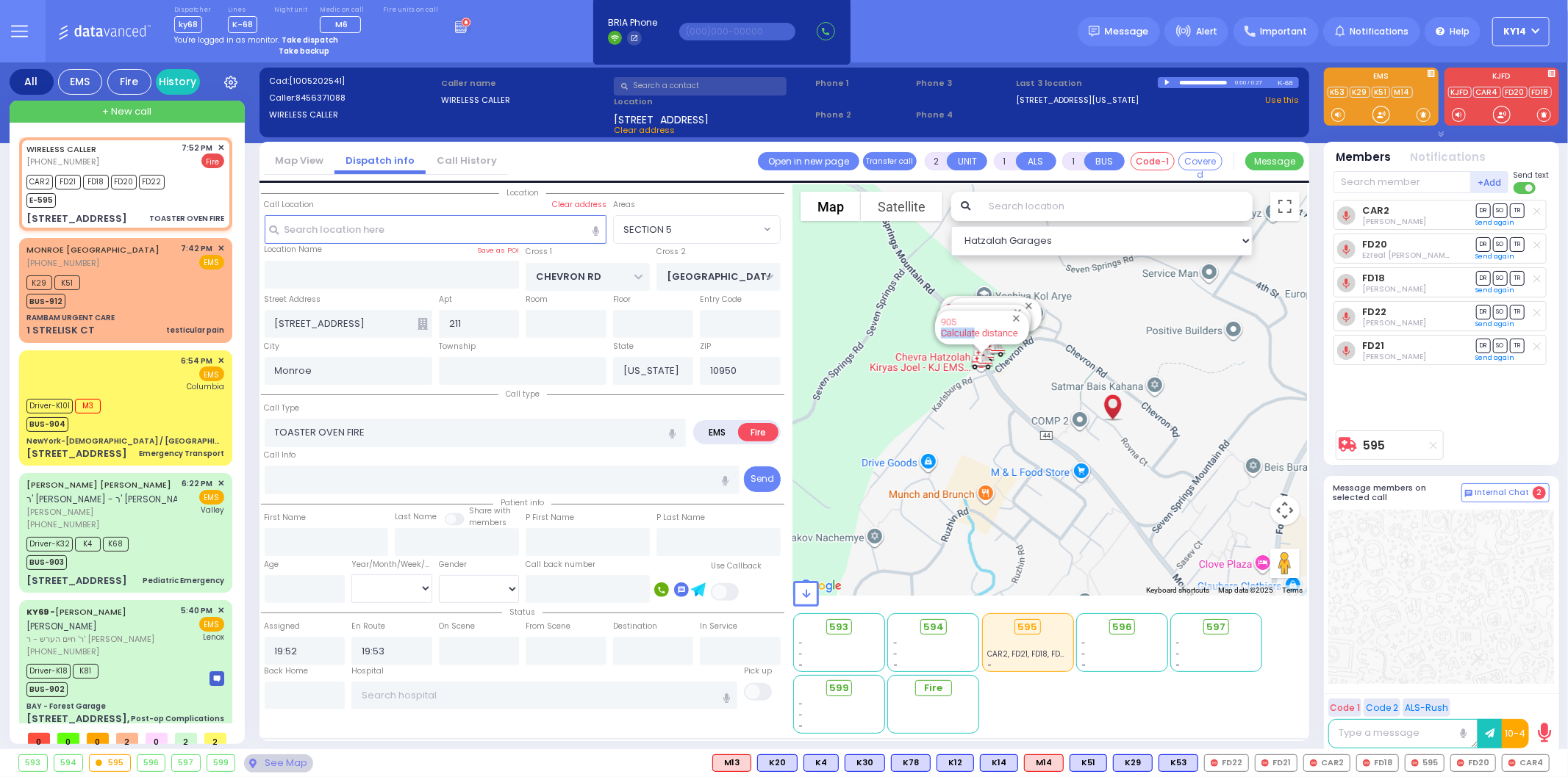
drag, startPoint x: 981, startPoint y: 313, endPoint x: 975, endPoint y: 328, distance: 16.2
click at [975, 328] on div "905 Calculate distance" at bounding box center [979, 327] width 77 height 22
click at [1013, 313] on button "Close" at bounding box center [1016, 318] width 14 height 14
click at [1013, 313] on button "Close" at bounding box center [1017, 313] width 14 height 14
click at [1029, 305] on button "Close" at bounding box center [1029, 305] width 14 height 14
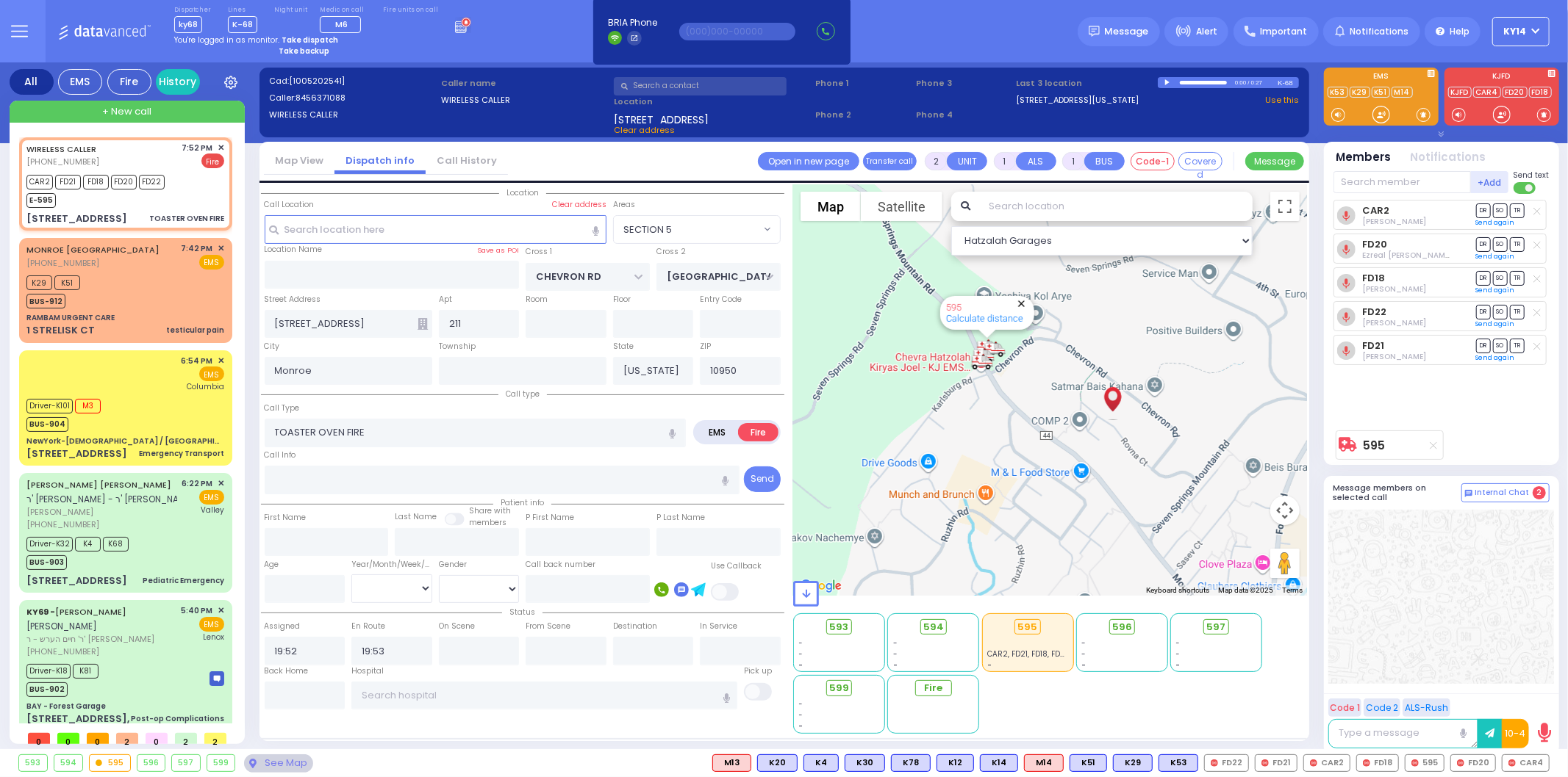
click at [1025, 305] on button "Close" at bounding box center [1021, 304] width 14 height 14
drag, startPoint x: 157, startPoint y: 221, endPoint x: 200, endPoint y: 217, distance: 43.2
click at [200, 217] on div "TOASTER OVEN FIRE" at bounding box center [186, 218] width 75 height 11
select select
radio input "true"
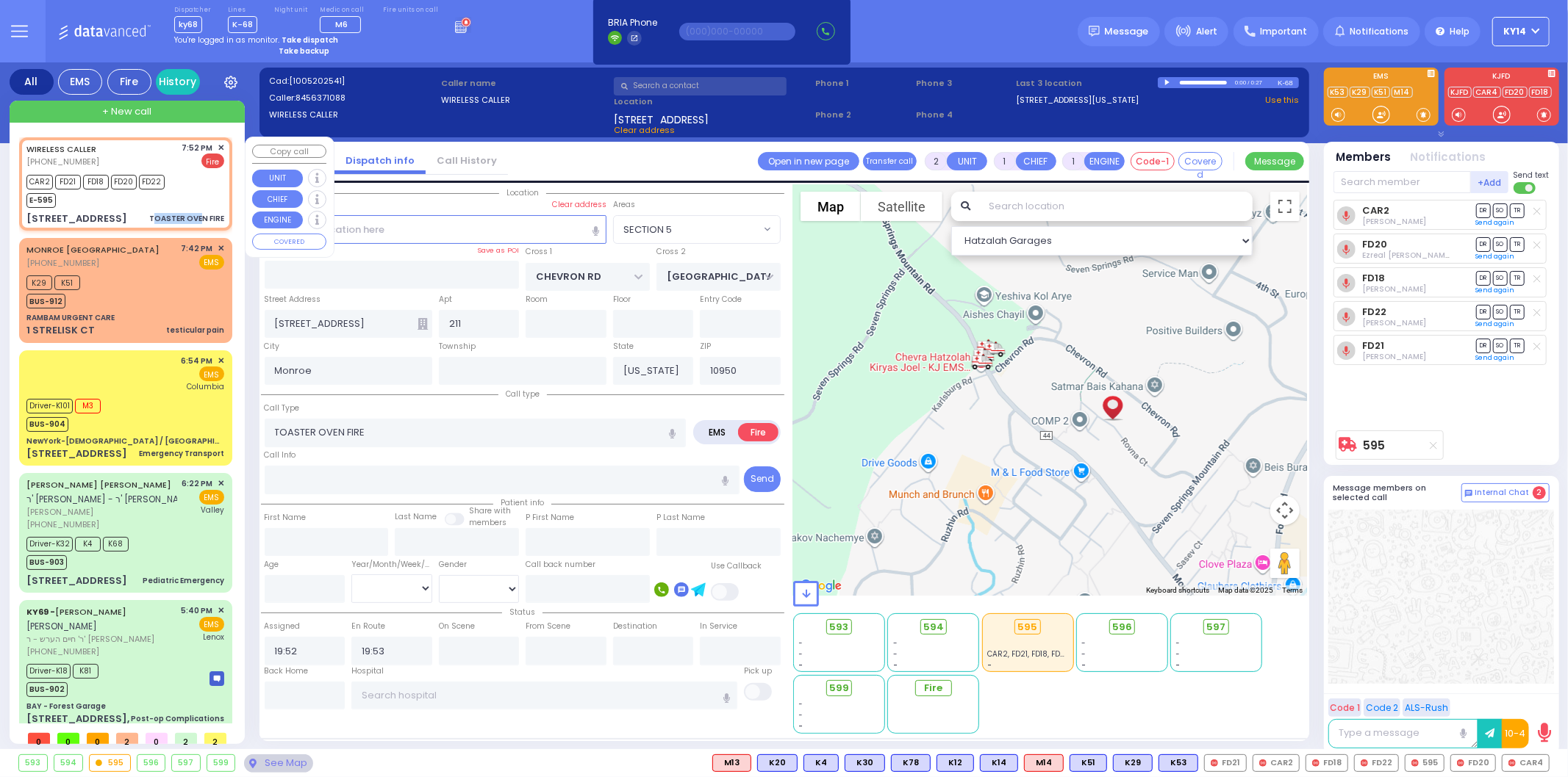
select select
select select "Hatzalah Garages"
click at [177, 219] on div "TOASTER OVEN FIRE" at bounding box center [186, 218] width 75 height 11
select select "SECTION 5"
select select
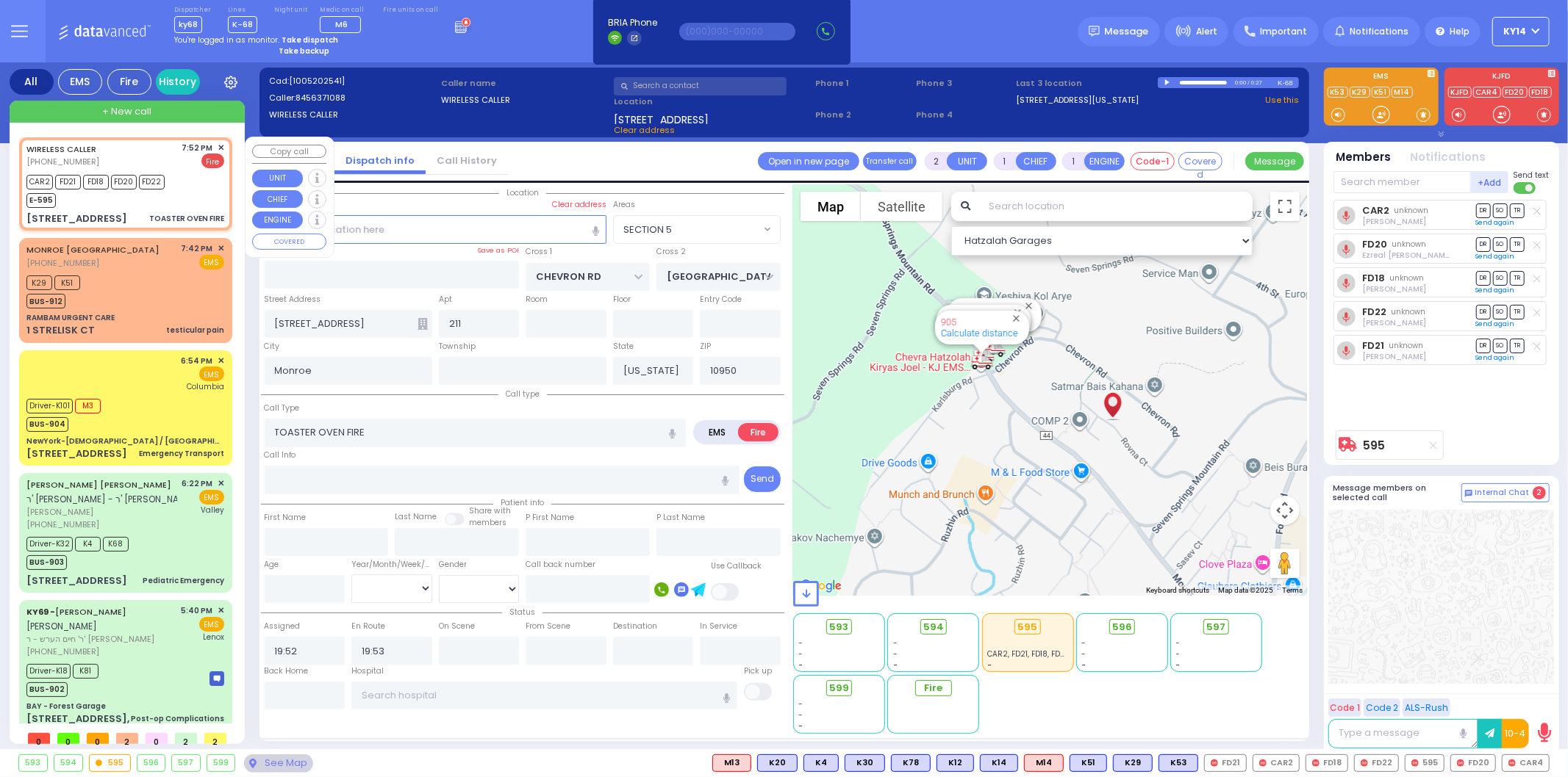
radio input "true"
select select
select select "Hatzalah Garages"
select select "SECTION 5"
drag, startPoint x: 151, startPoint y: 213, endPoint x: 213, endPoint y: 210, distance: 62.1
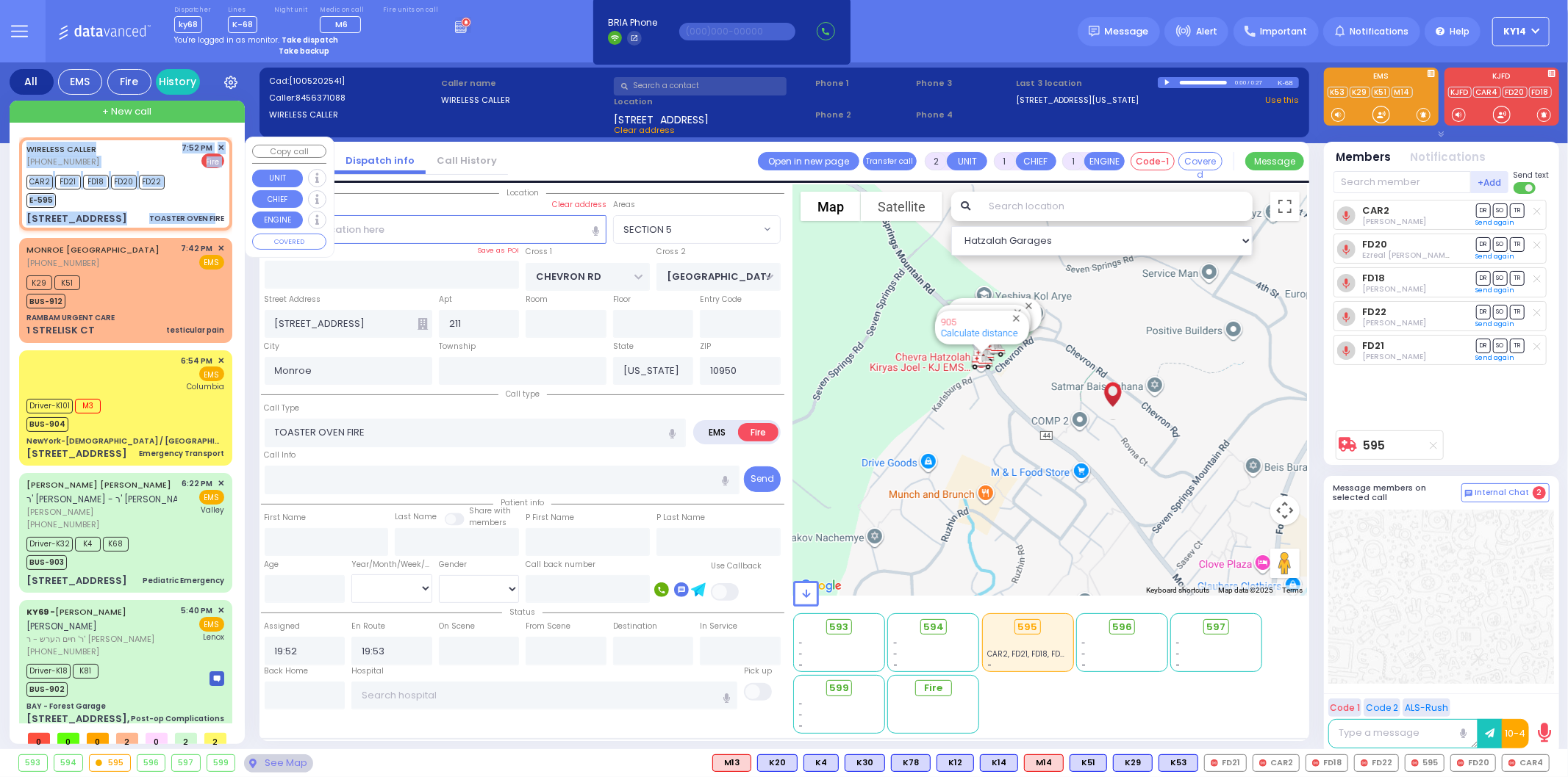
click at [214, 212] on div "TOASTER OVEN FIRE" at bounding box center [186, 219] width 75 height 15
select select
radio input "true"
select select
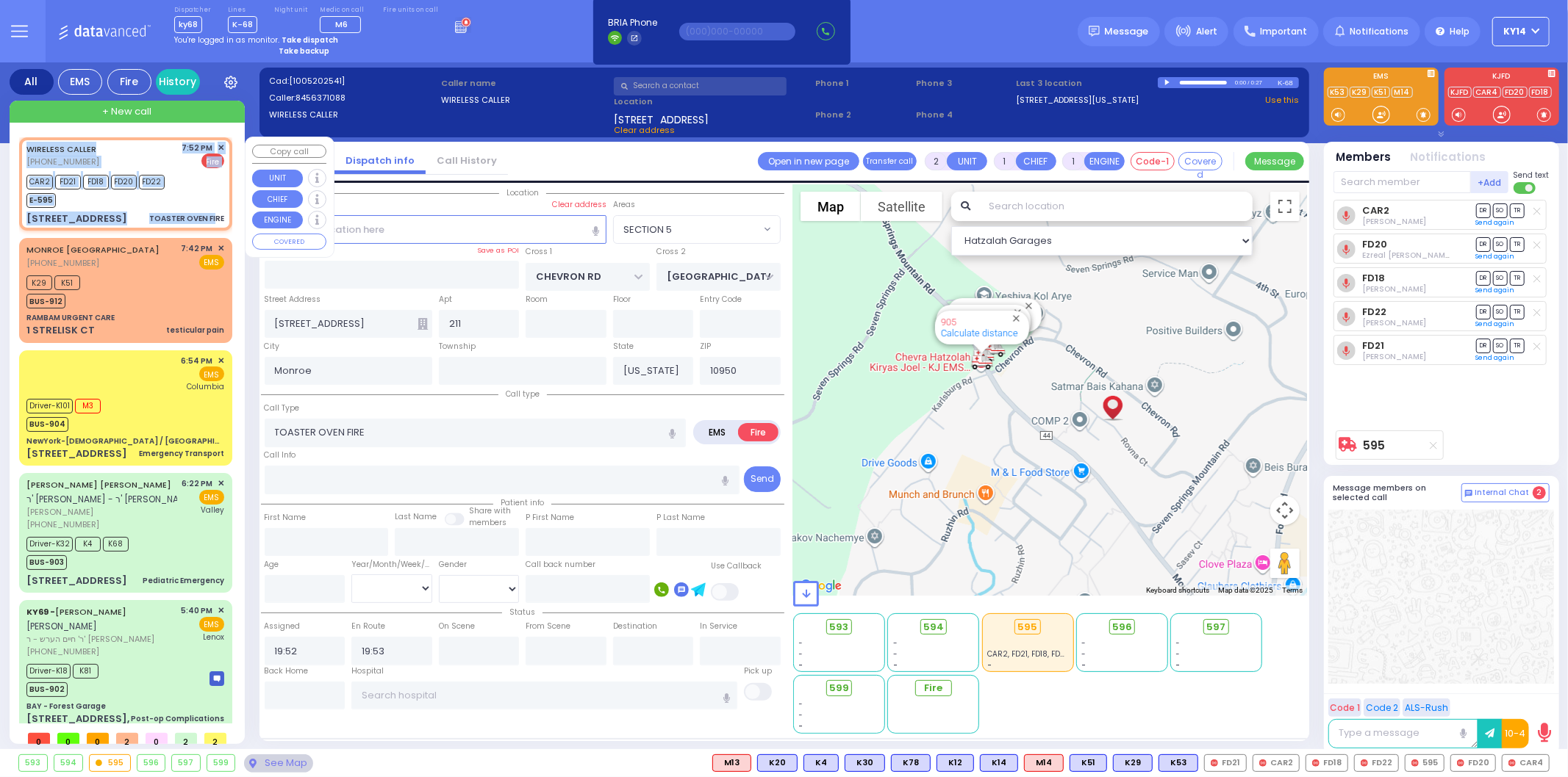
select select "Hatzalah Garages"
select select
radio input "true"
select select
select select "Hatzalah Garages"
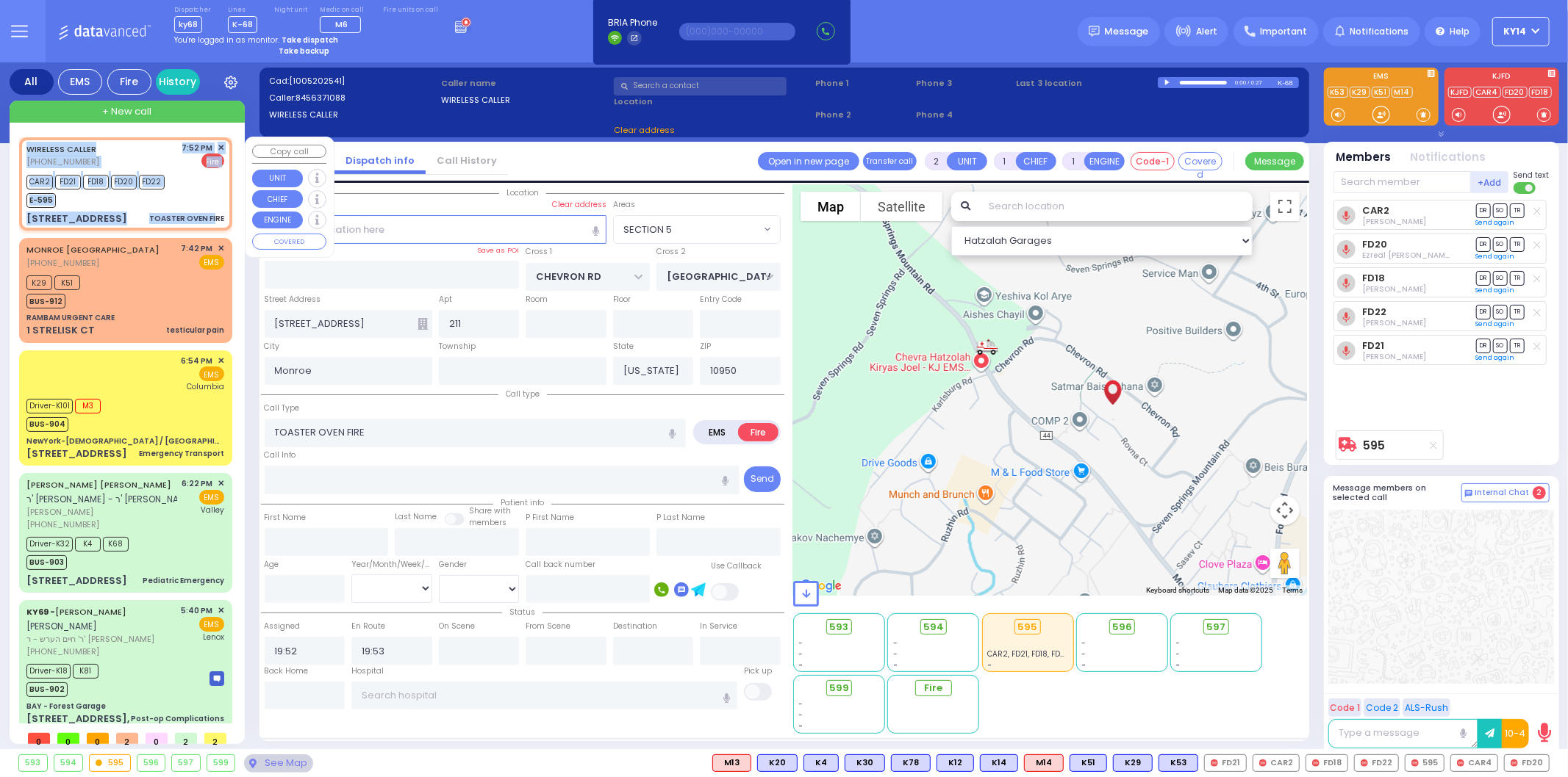
click at [200, 189] on div "CAR2 FD21 FD18 FD20 FD22 E-595" at bounding box center [125, 190] width 198 height 37
select select "SECTION 5"
select select
radio input "true"
select select
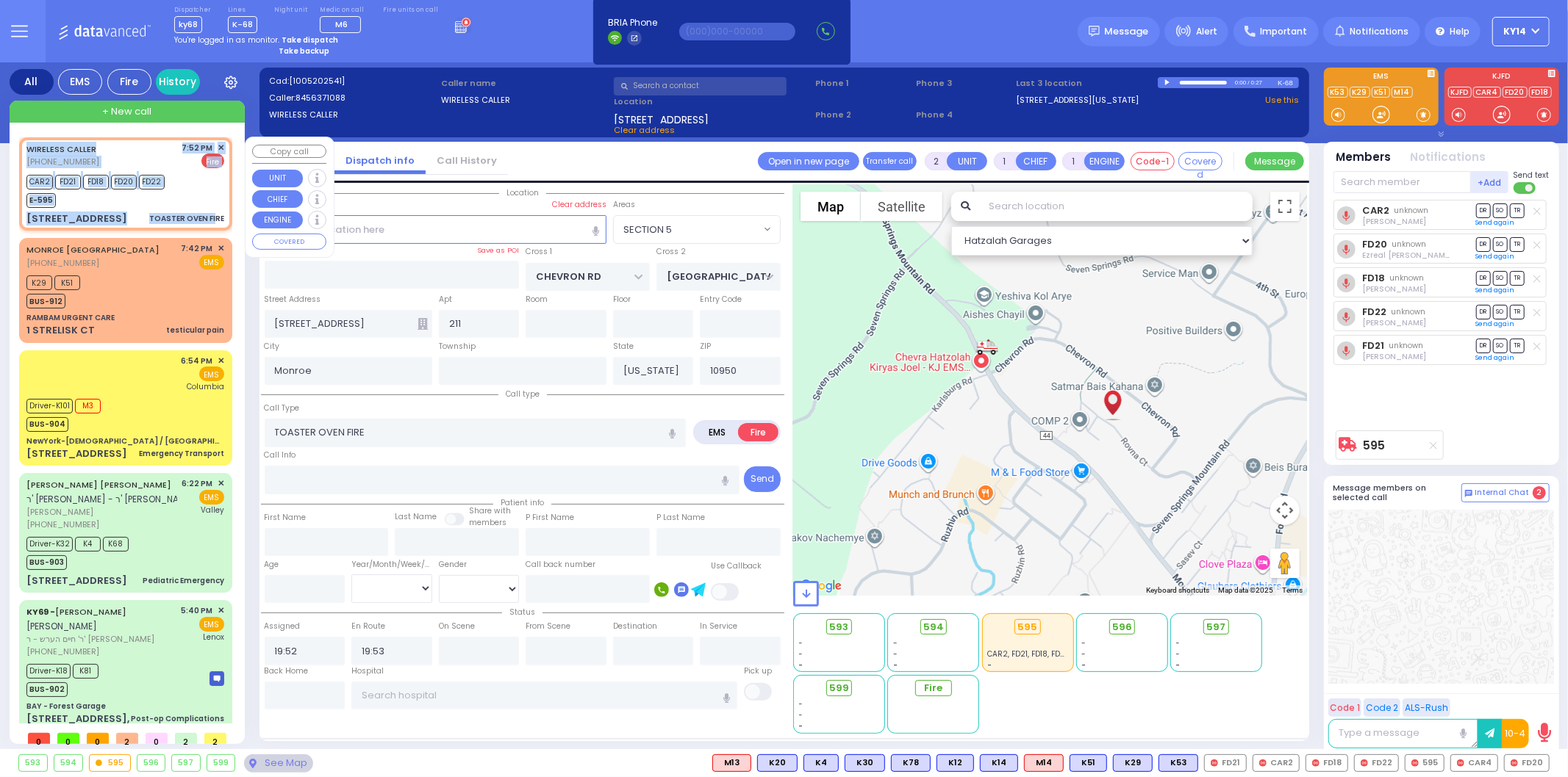
select select "Hatzalah Garages"
click at [200, 191] on div "CAR2 FD21 FD18 FD20 FD22 E-595" at bounding box center [125, 190] width 198 height 37
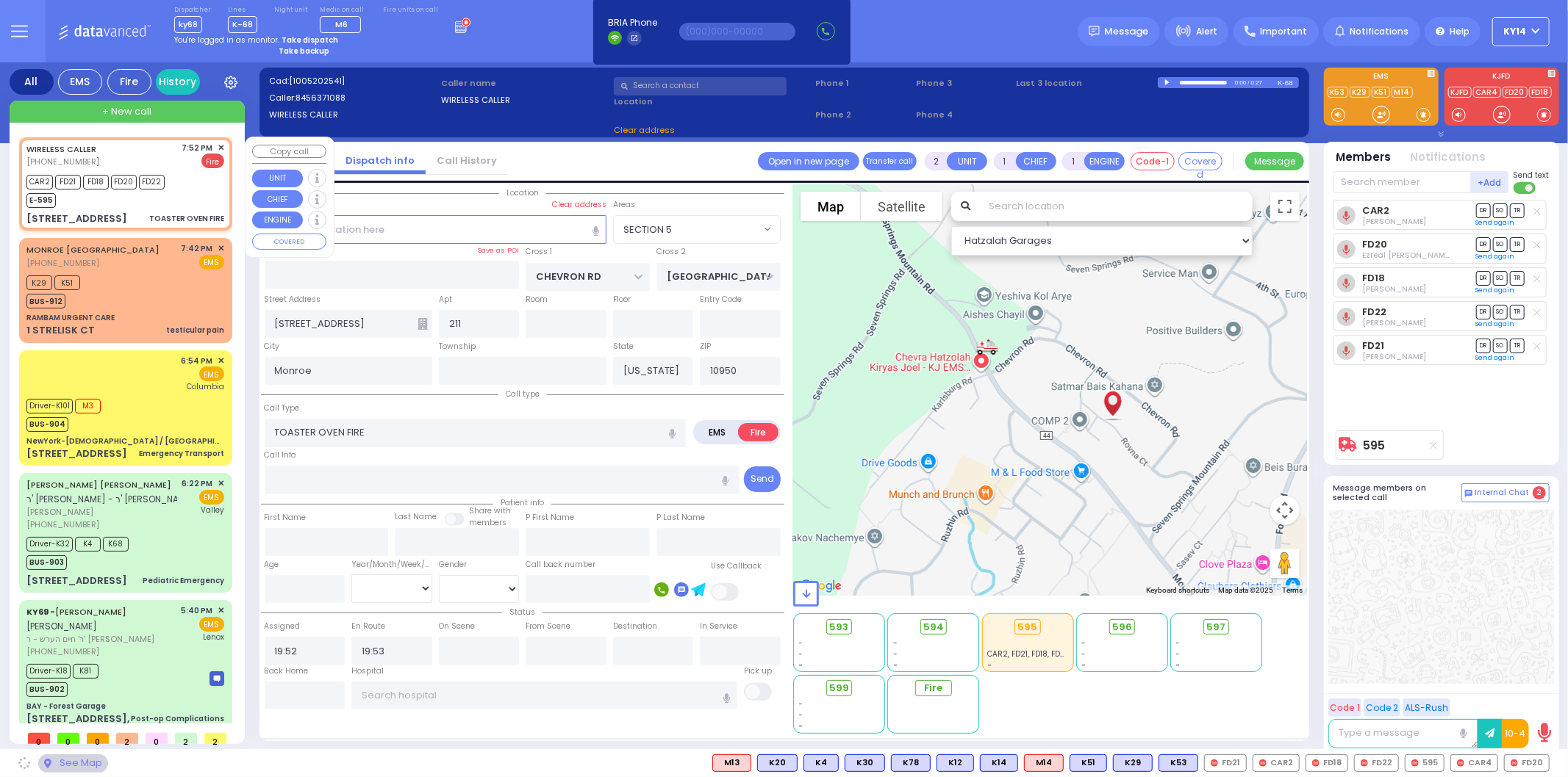
select select
radio input "true"
select select
select select "Hatzalah Garages"
select select "SECTION 5"
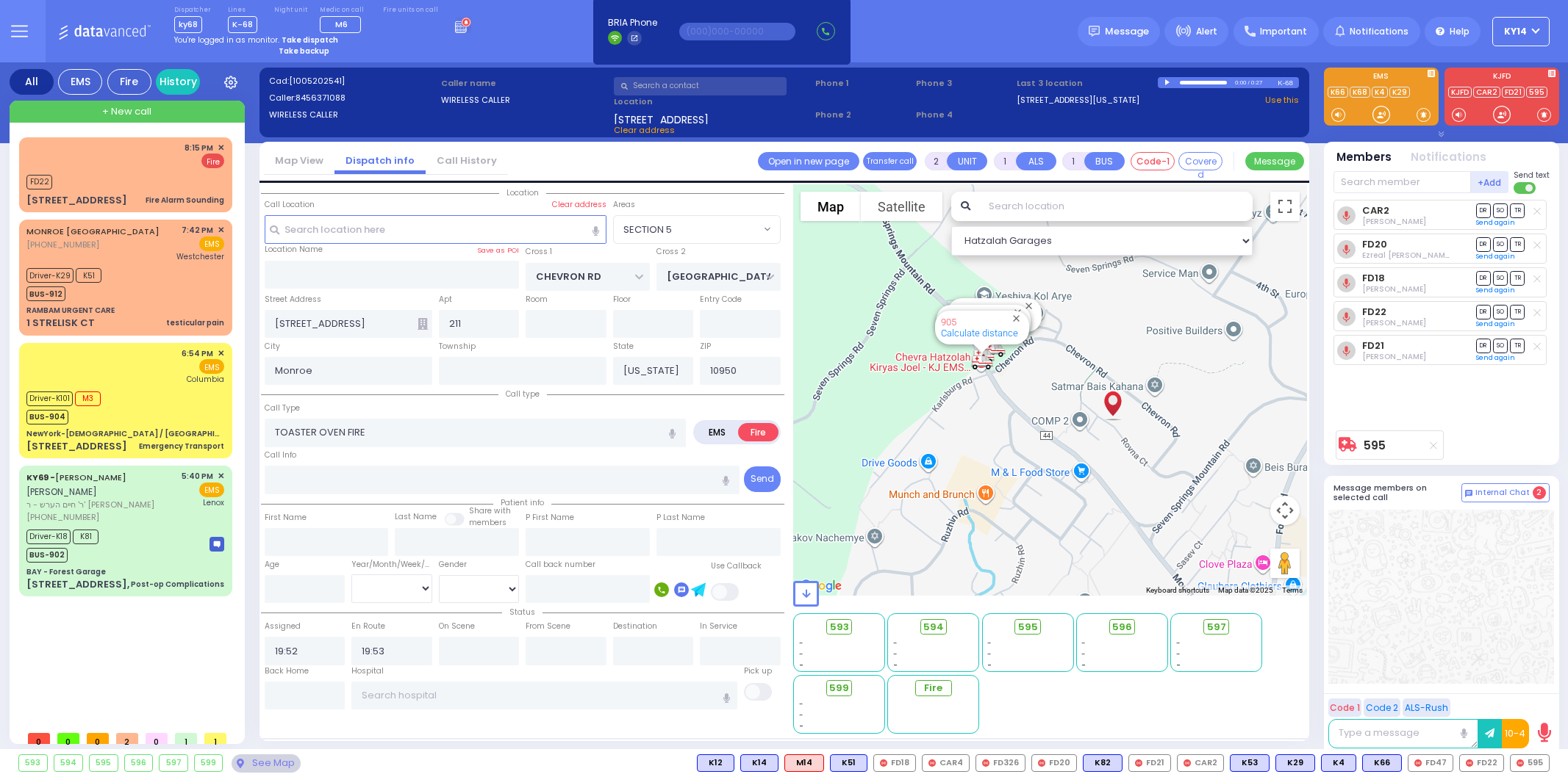
select select "SECTION 5"
select select
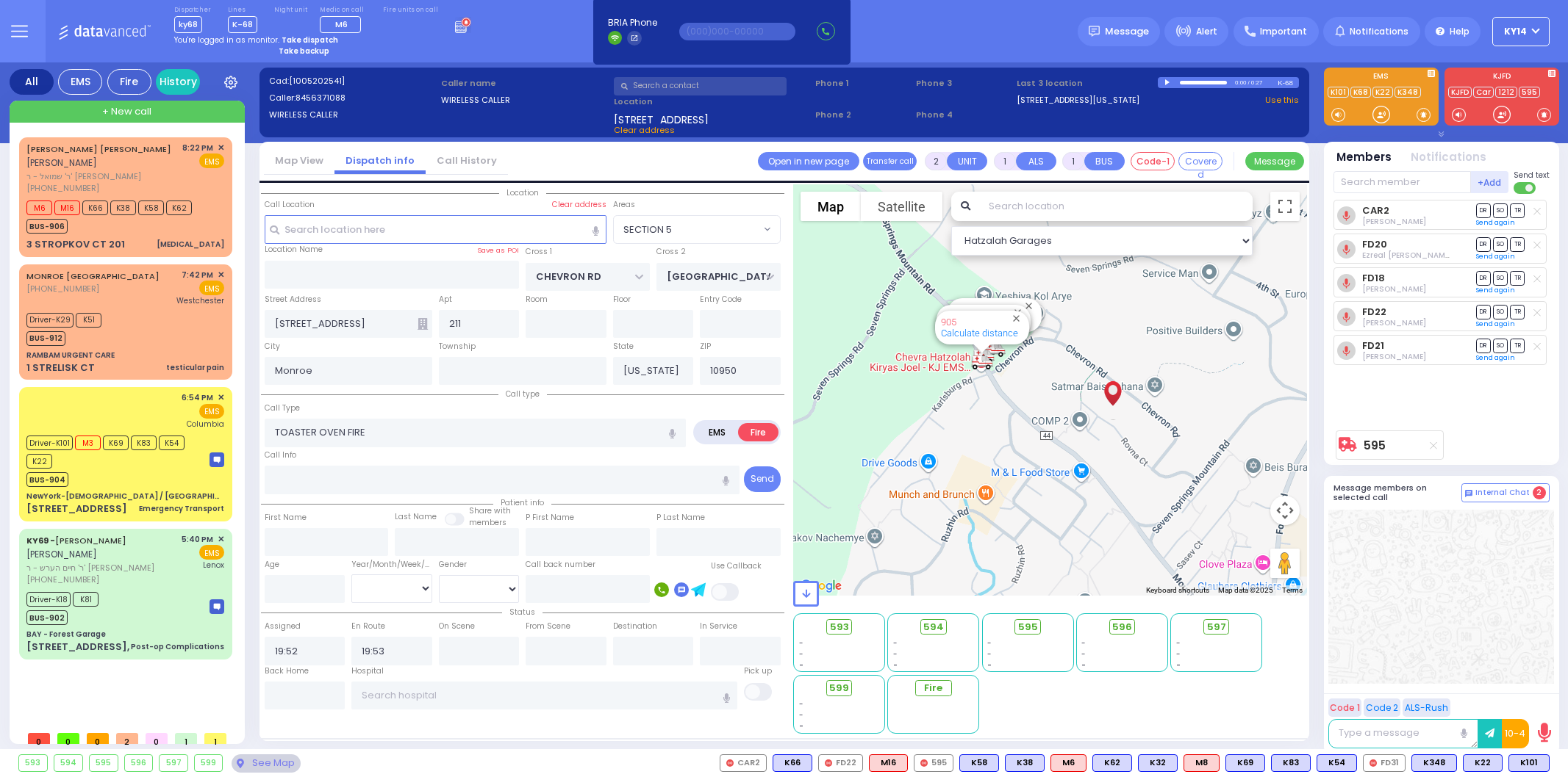
select select "SECTION 5"
select select
